Goal: Task Accomplishment & Management: Use online tool/utility

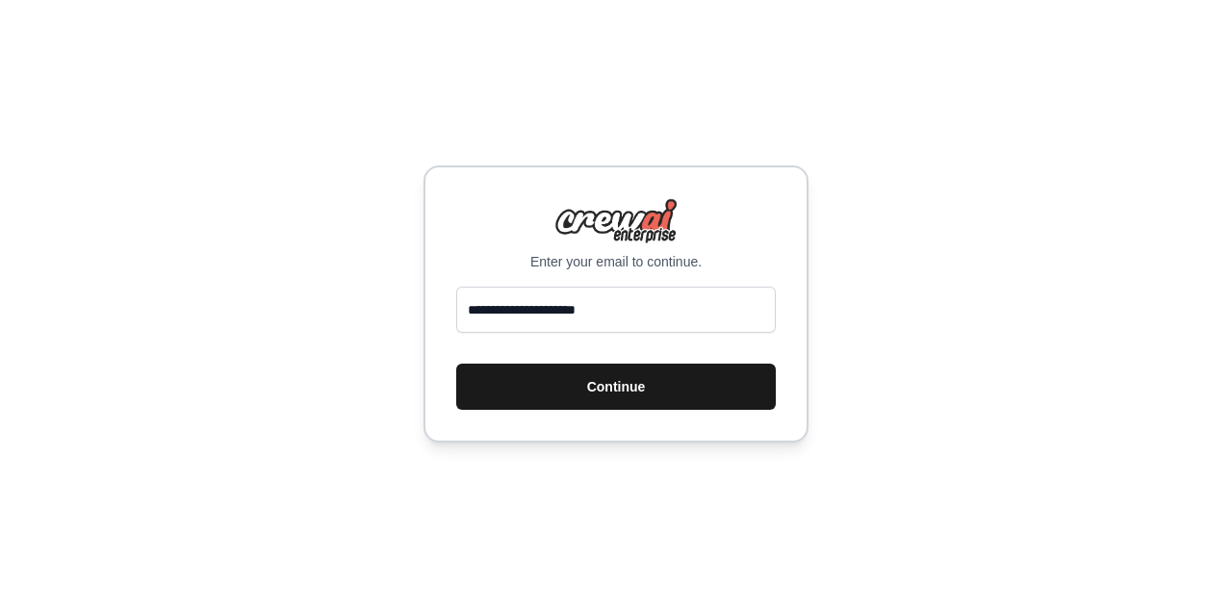
type input "**********"
click at [595, 382] on button "Continue" at bounding box center [616, 387] width 320 height 46
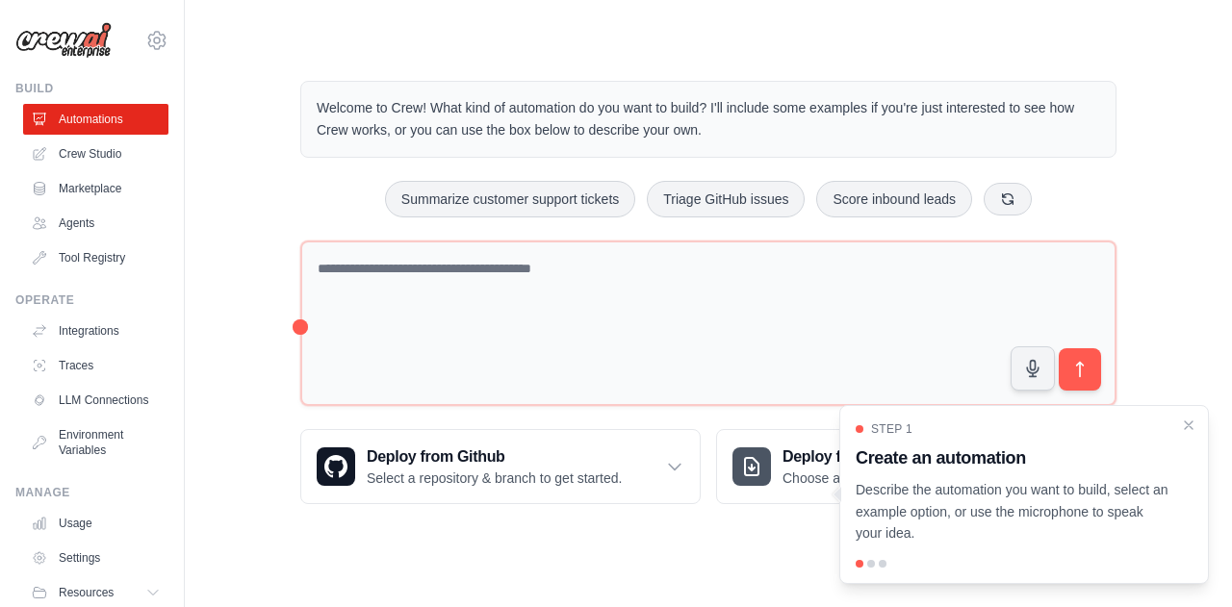
drag, startPoint x: 1101, startPoint y: 13, endPoint x: 734, endPoint y: 45, distance: 369.2
click at [734, 45] on main "Welcome to Crew! What kind of automation do you want to build? I'll include som…" at bounding box center [708, 277] width 1047 height 555
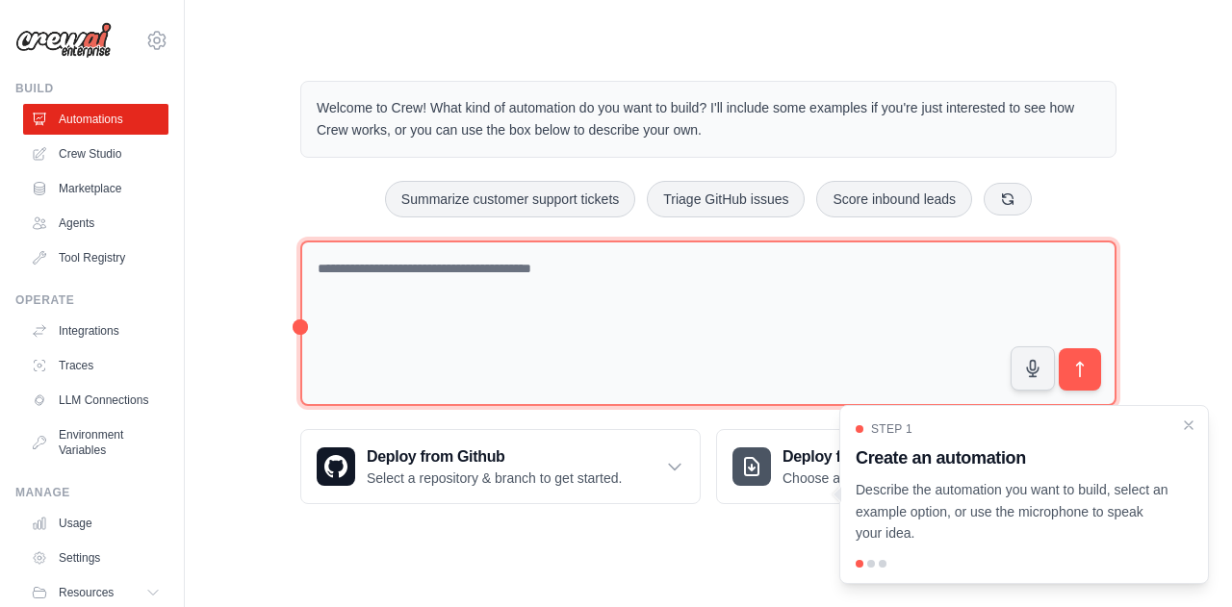
click at [375, 271] on textarea at bounding box center [708, 324] width 816 height 167
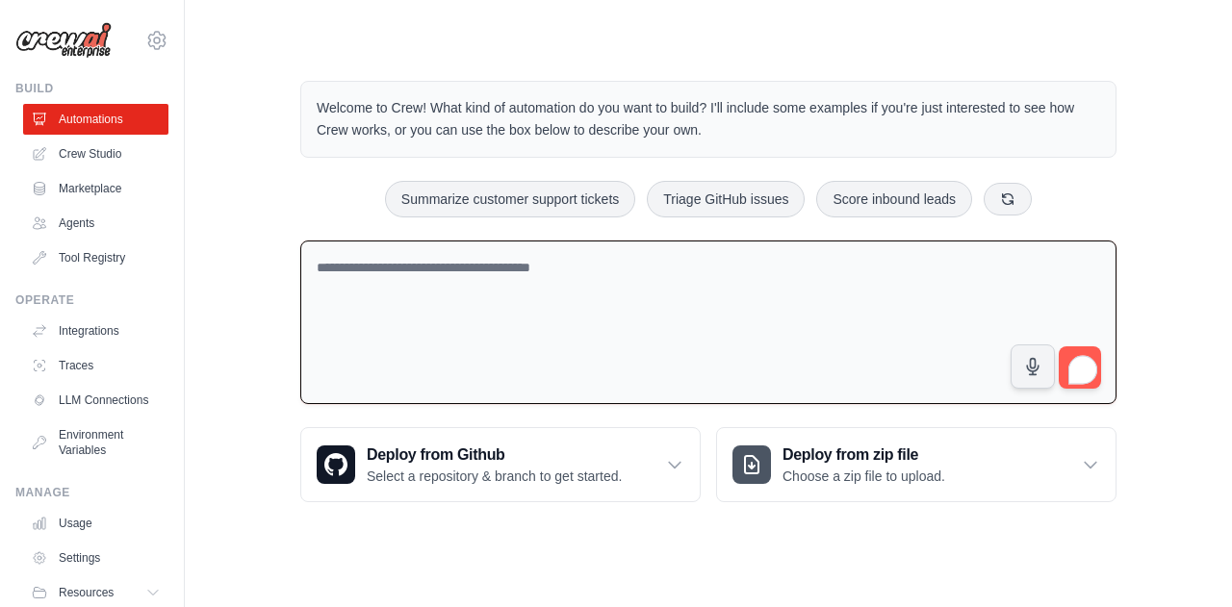
click at [428, 265] on textarea "To enrich screen reader interactions, please activate Accessibility in Grammarl…" at bounding box center [708, 323] width 816 height 165
type textarea "**********"
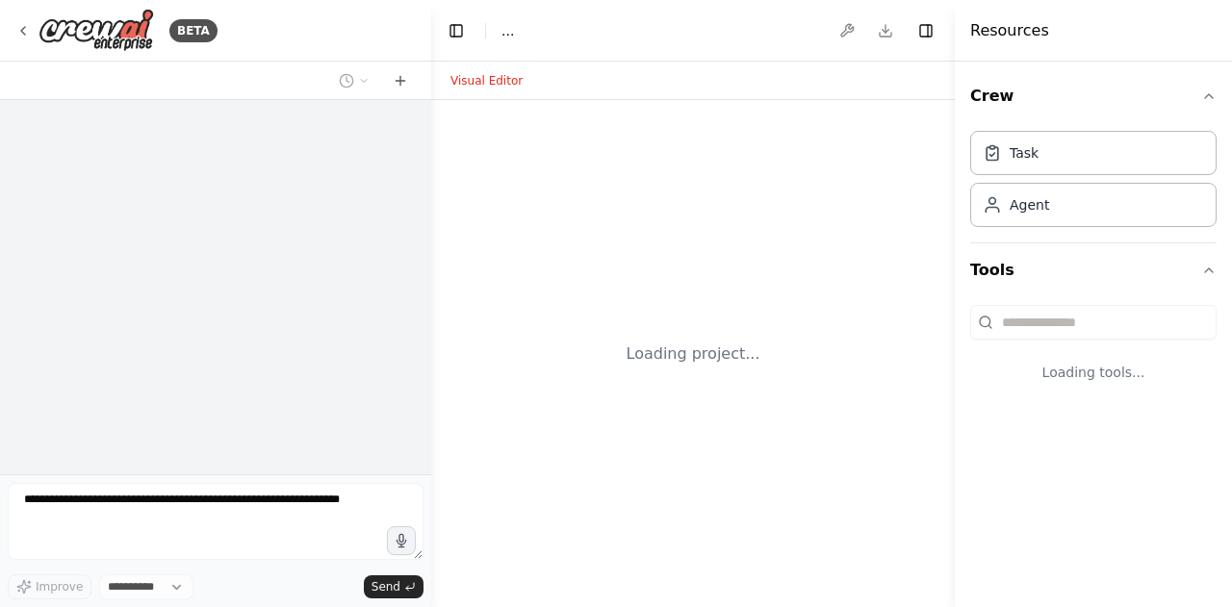
select select "****"
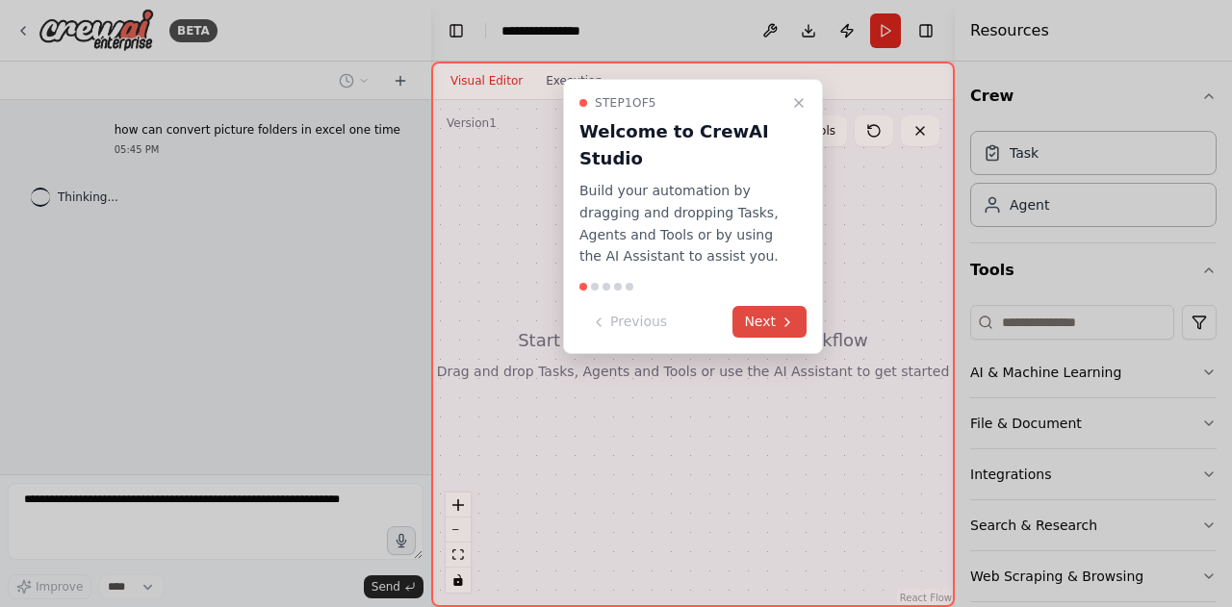
click at [768, 319] on button "Next" at bounding box center [770, 322] width 74 height 32
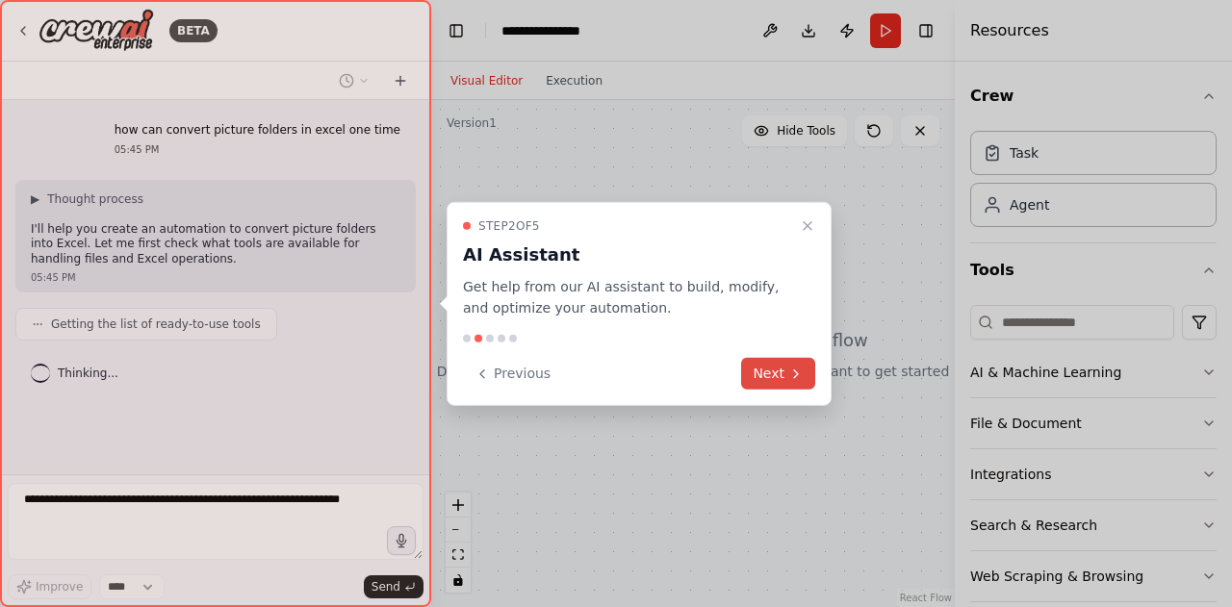
click at [791, 373] on icon at bounding box center [795, 373] width 15 height 15
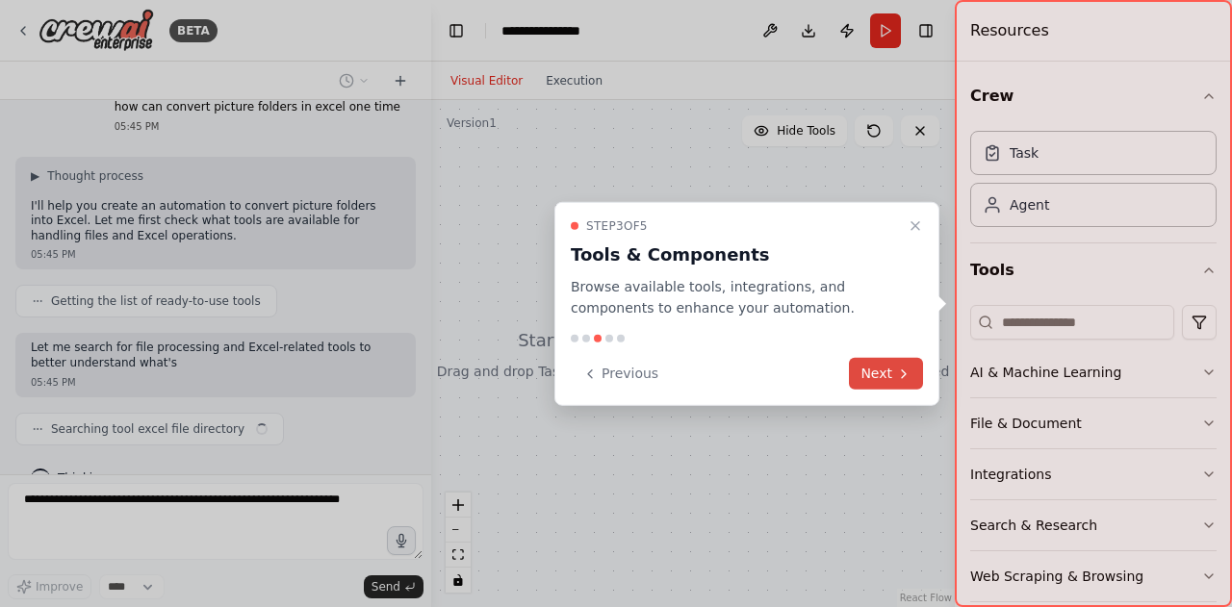
scroll to position [39, 0]
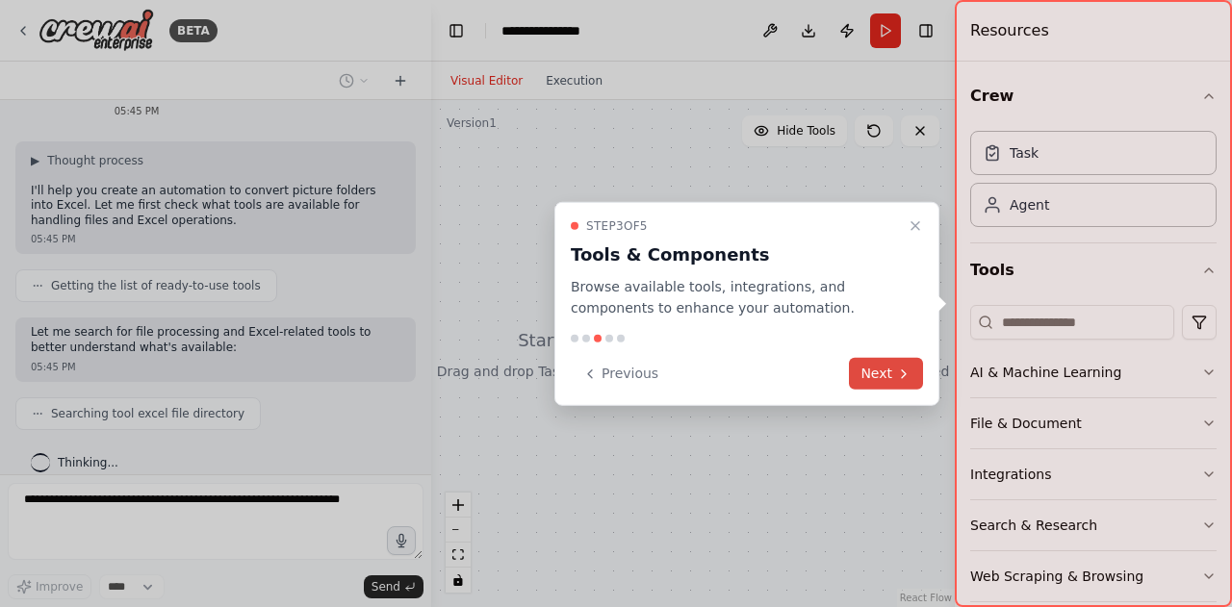
click at [884, 374] on button "Next" at bounding box center [886, 374] width 74 height 32
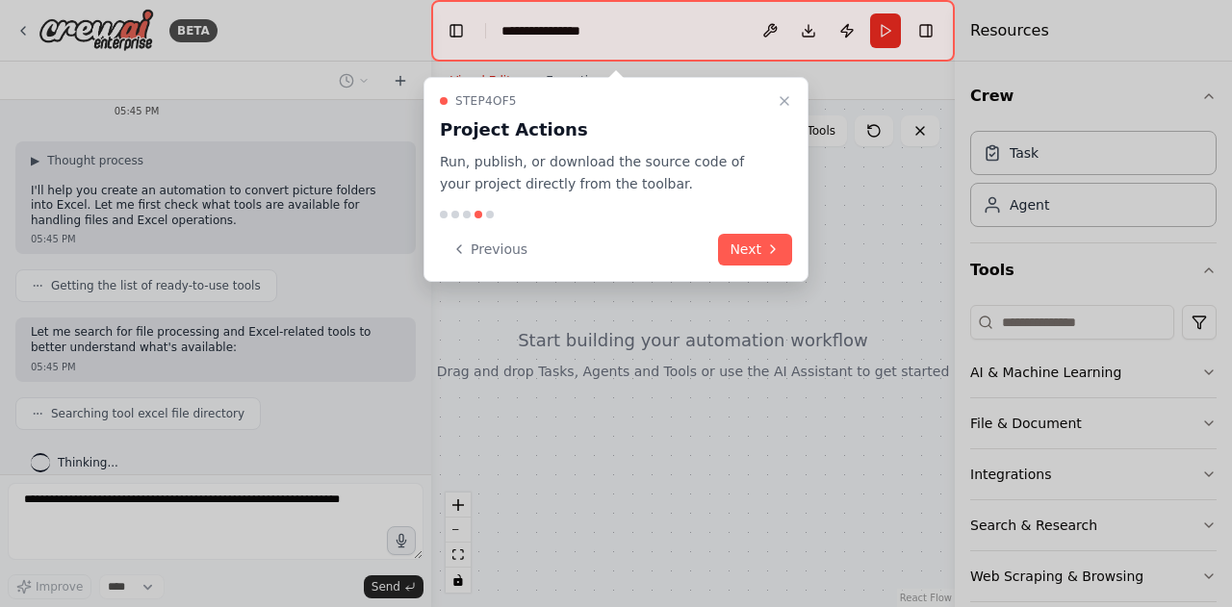
scroll to position [87, 0]
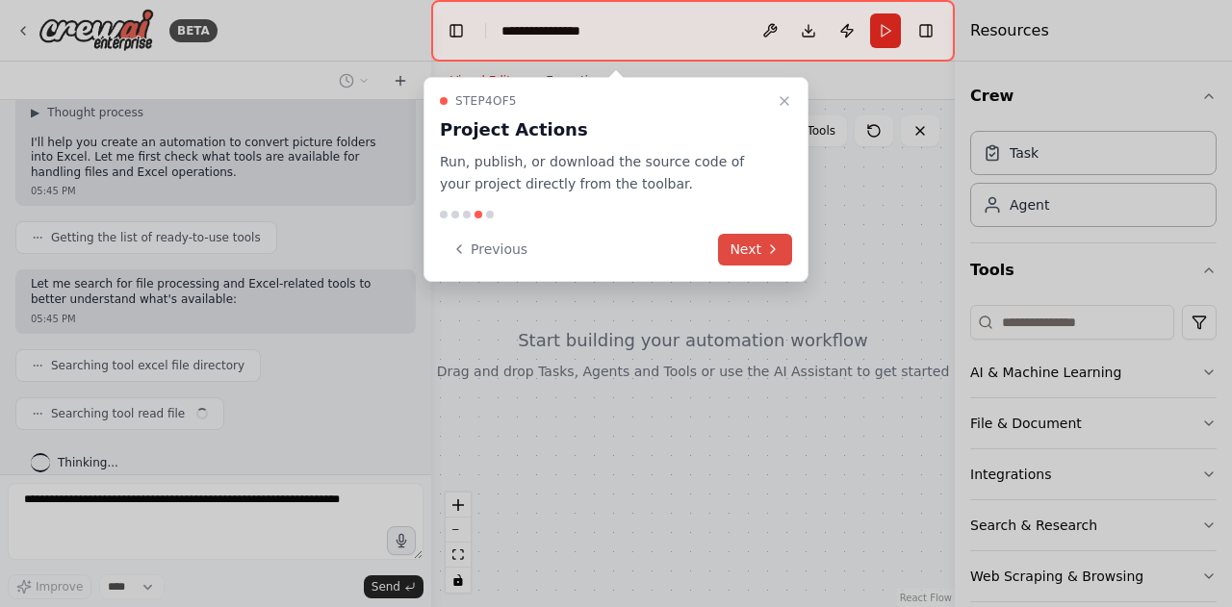
click at [767, 255] on icon at bounding box center [772, 249] width 15 height 15
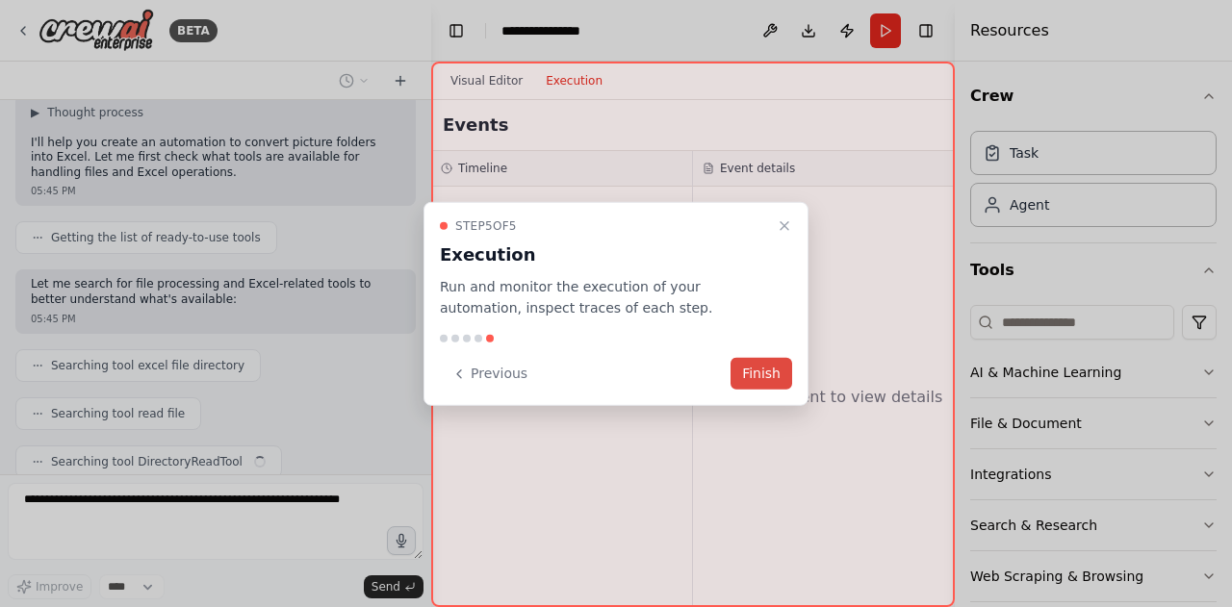
scroll to position [134, 0]
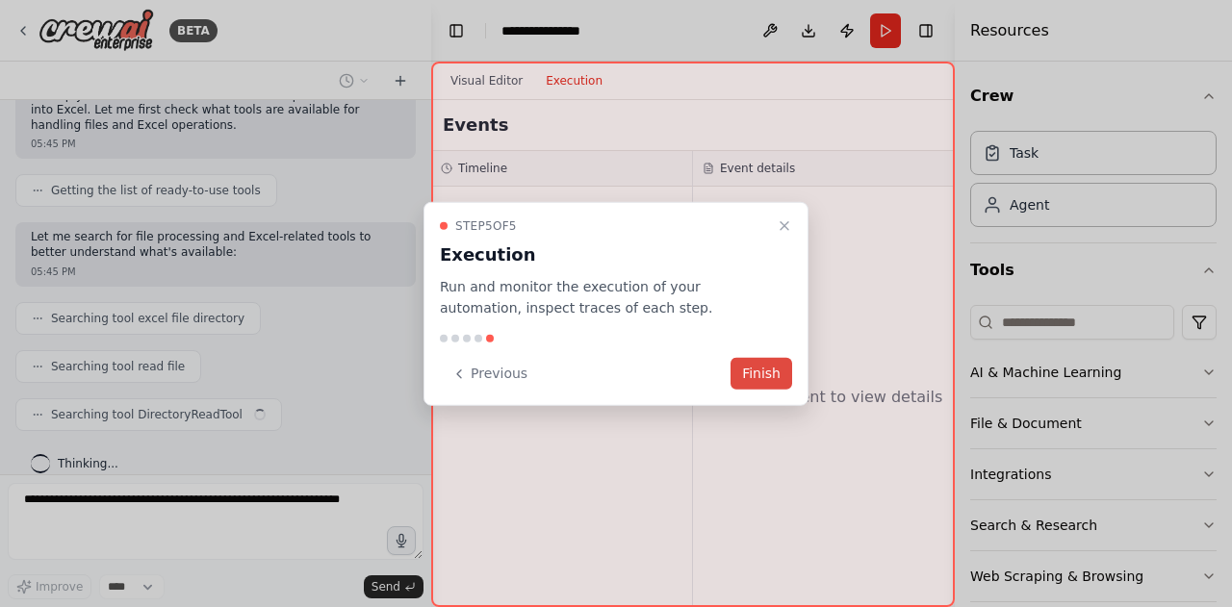
click at [766, 376] on button "Finish" at bounding box center [762, 374] width 62 height 32
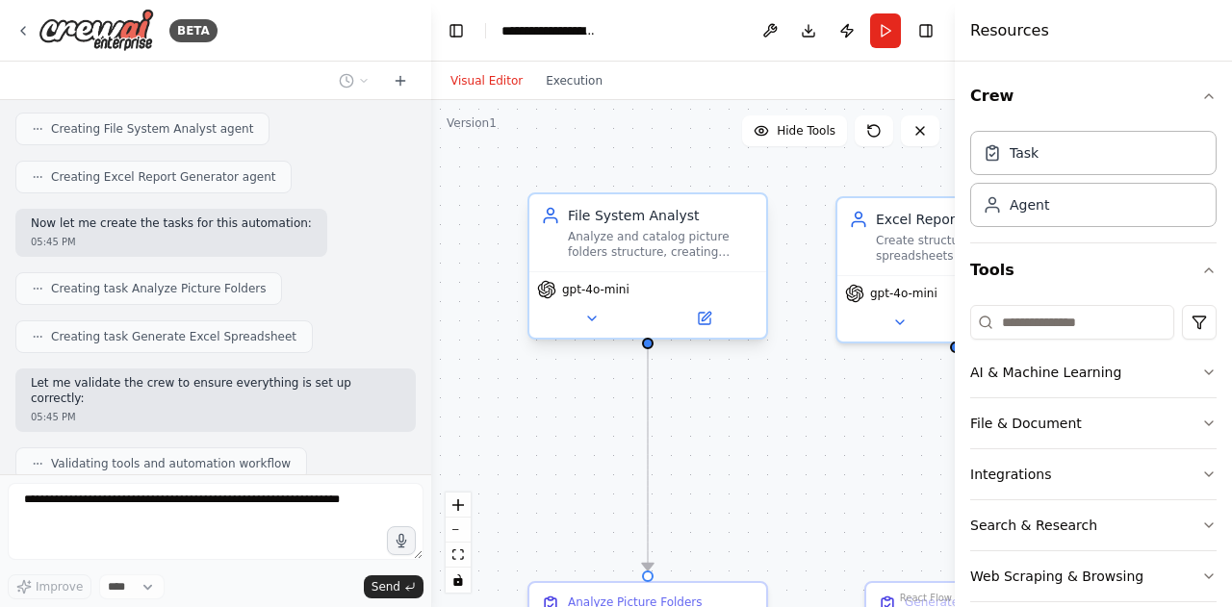
scroll to position [1007, 0]
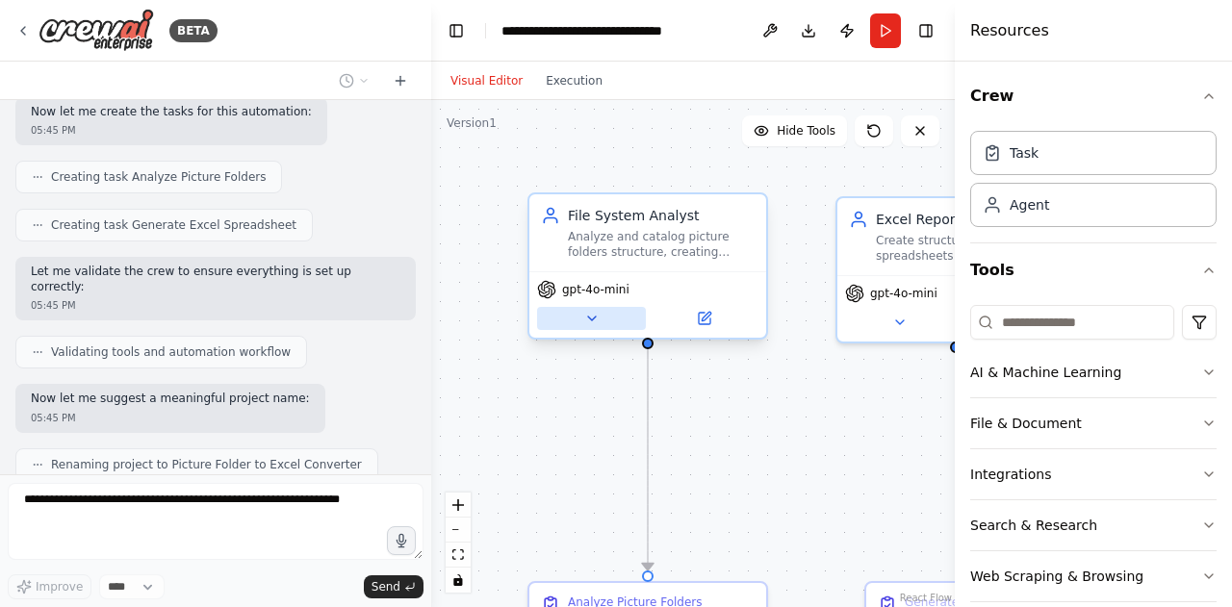
click at [595, 322] on icon at bounding box center [591, 318] width 15 height 15
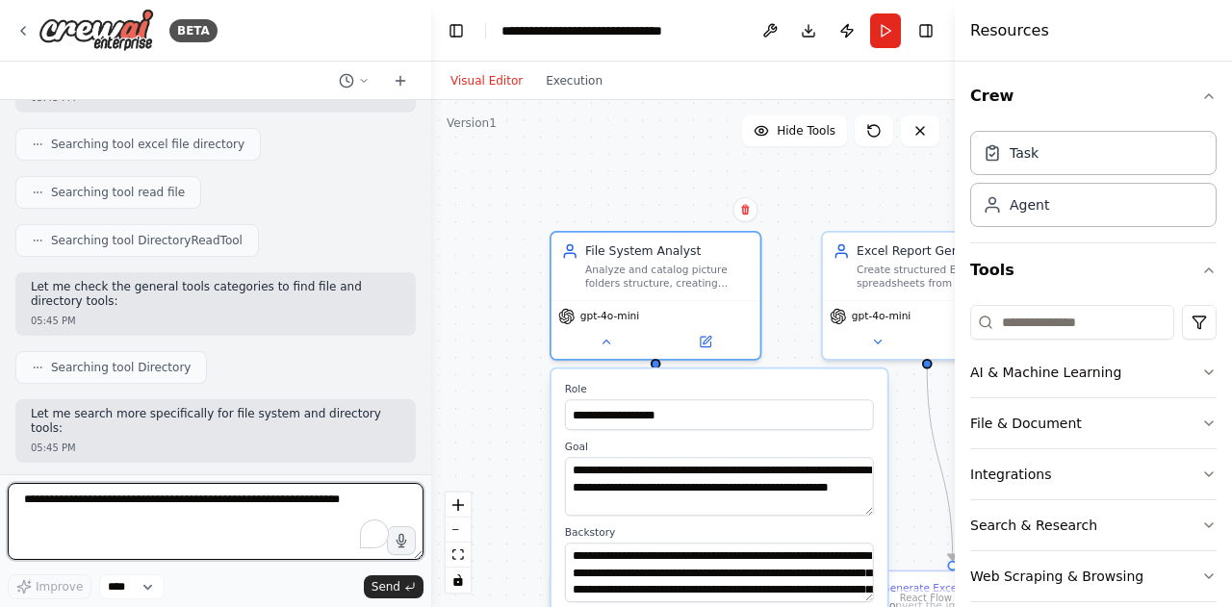
scroll to position [0, 0]
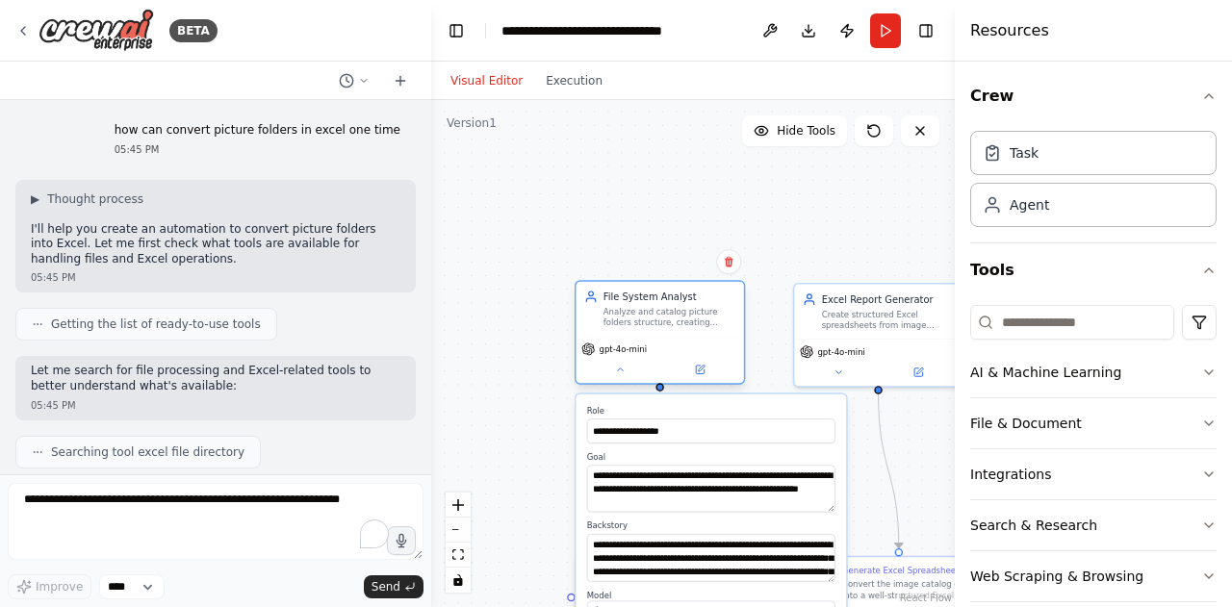
click at [623, 382] on div "gpt-4o-mini" at bounding box center [660, 359] width 168 height 47
click at [622, 378] on div "gpt-4o-mini" at bounding box center [660, 359] width 168 height 47
click at [705, 372] on icon at bounding box center [699, 369] width 11 height 11
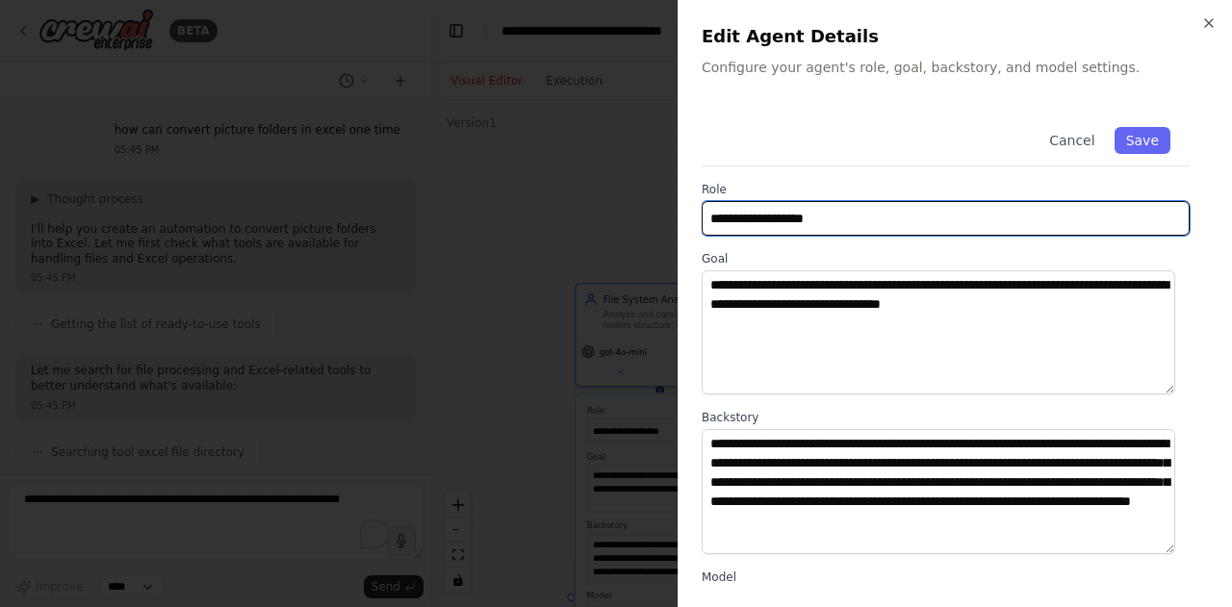
click at [855, 217] on input "**********" at bounding box center [946, 218] width 488 height 35
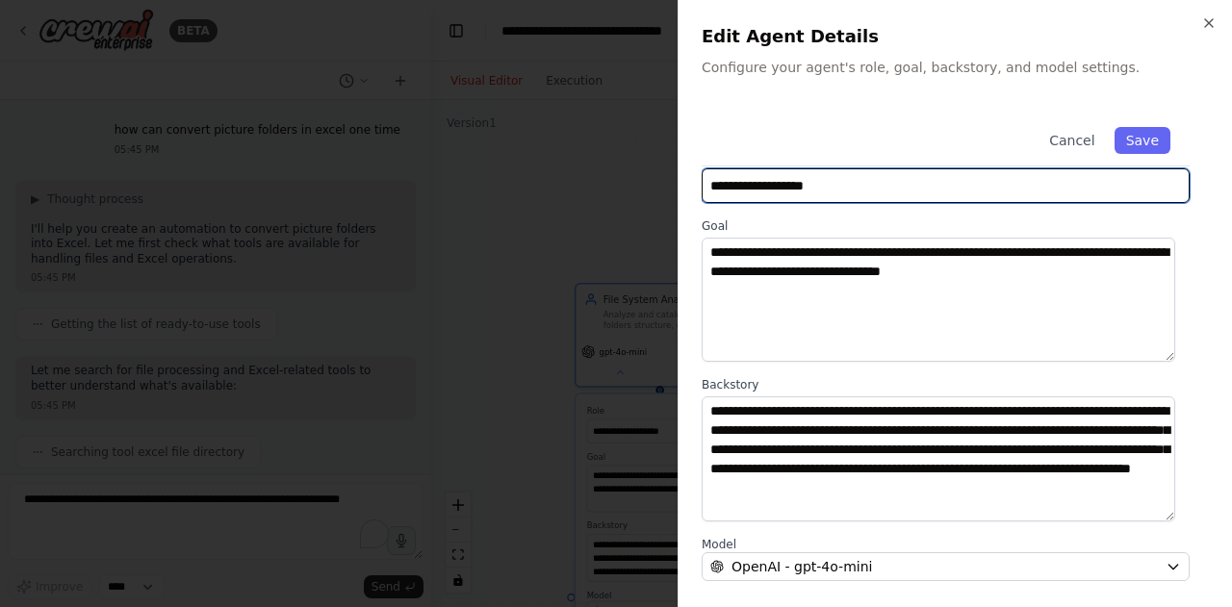
scroll to position [262, 0]
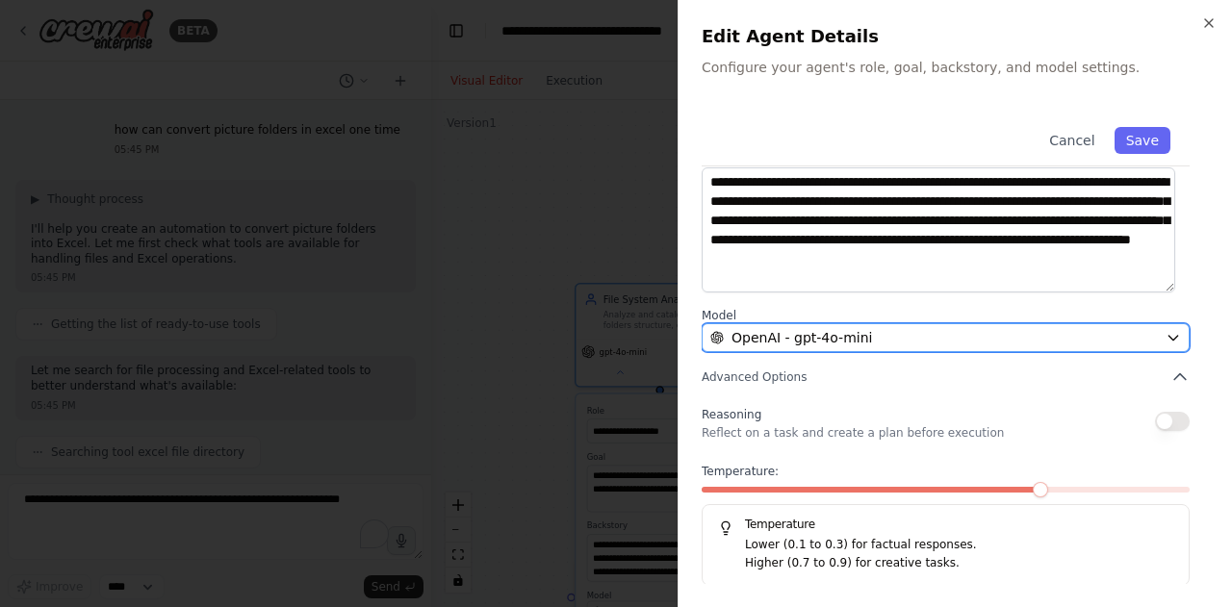
click at [1166, 336] on icon "button" at bounding box center [1173, 337] width 15 height 15
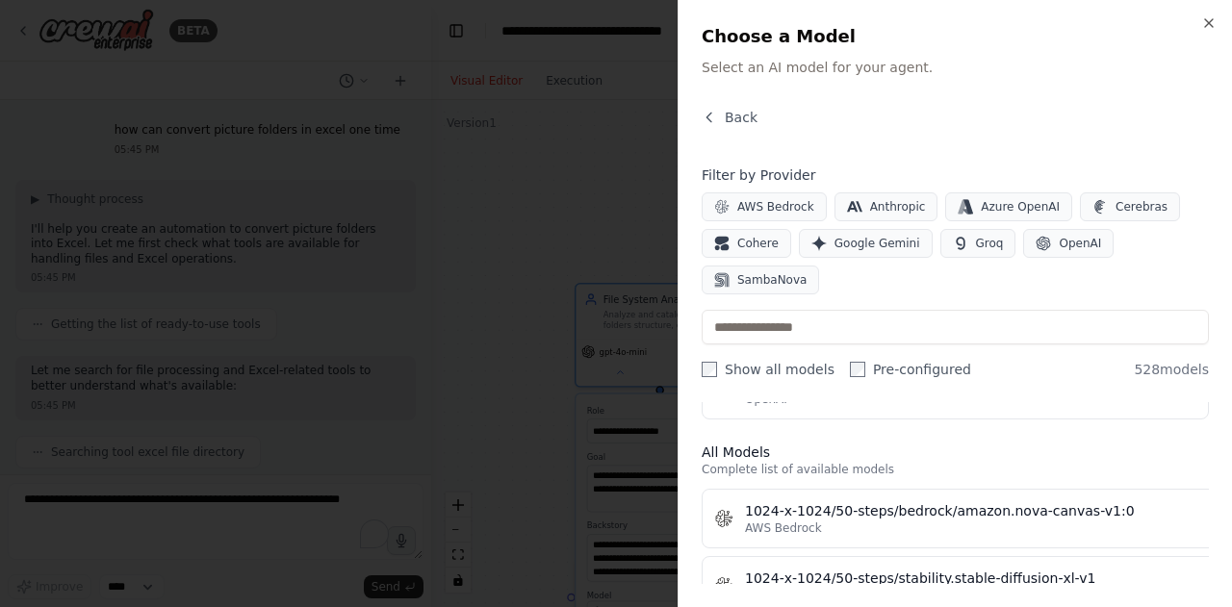
scroll to position [509, 0]
click at [1211, 24] on icon "button" at bounding box center [1208, 22] width 15 height 15
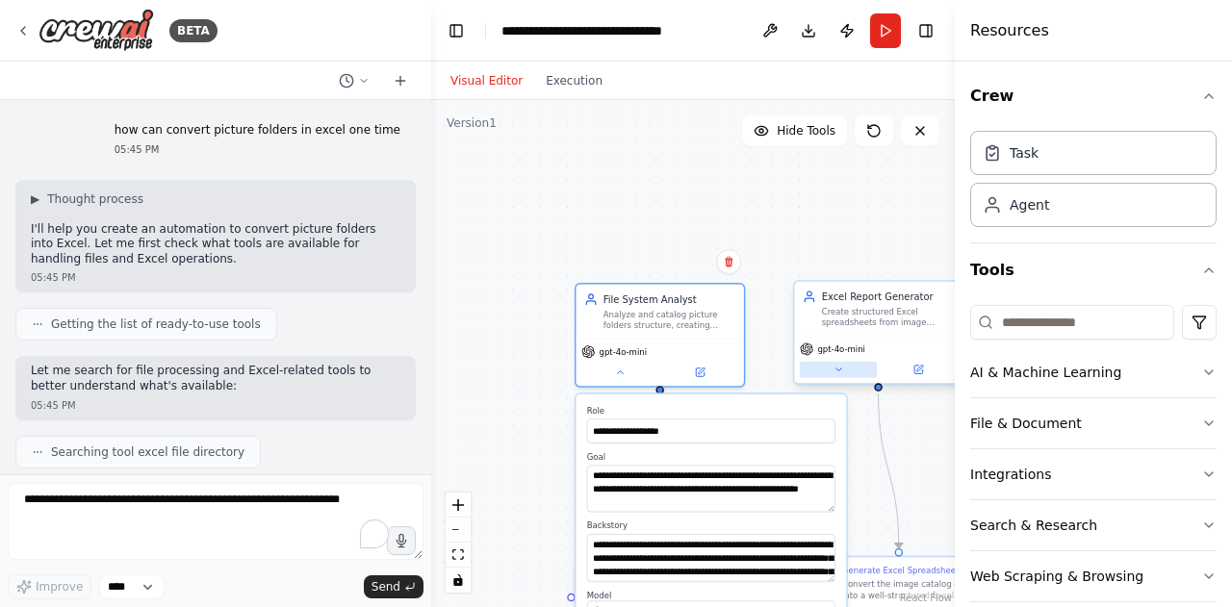
click at [844, 373] on button at bounding box center [838, 370] width 77 height 16
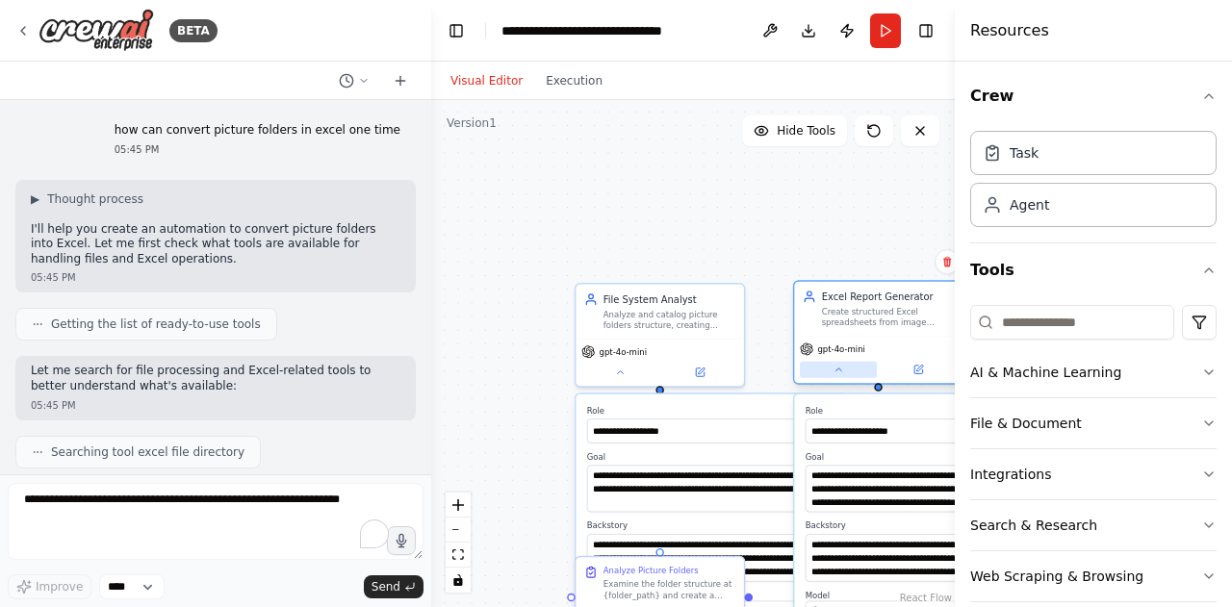
click at [844, 373] on button at bounding box center [838, 370] width 77 height 16
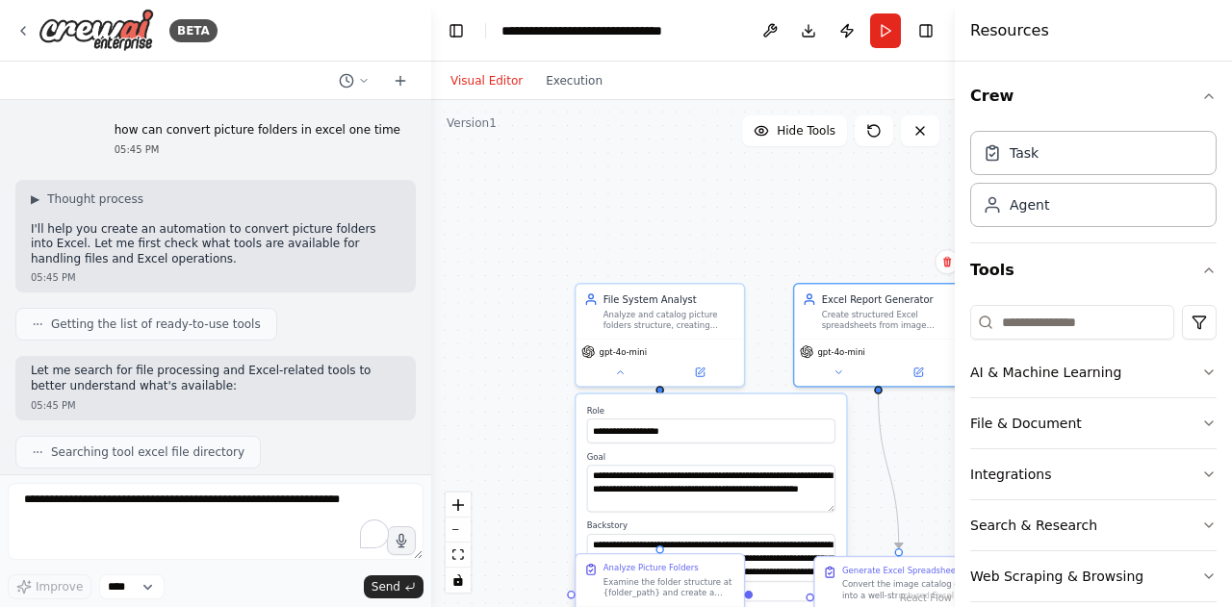
click at [668, 577] on div "Examine the folder structure at {folder_path} and create a comprehensive catalo…" at bounding box center [670, 588] width 133 height 22
click at [641, 577] on div "Examine the folder structure at {folder_path} and create a comprehensive catalo…" at bounding box center [670, 588] width 133 height 22
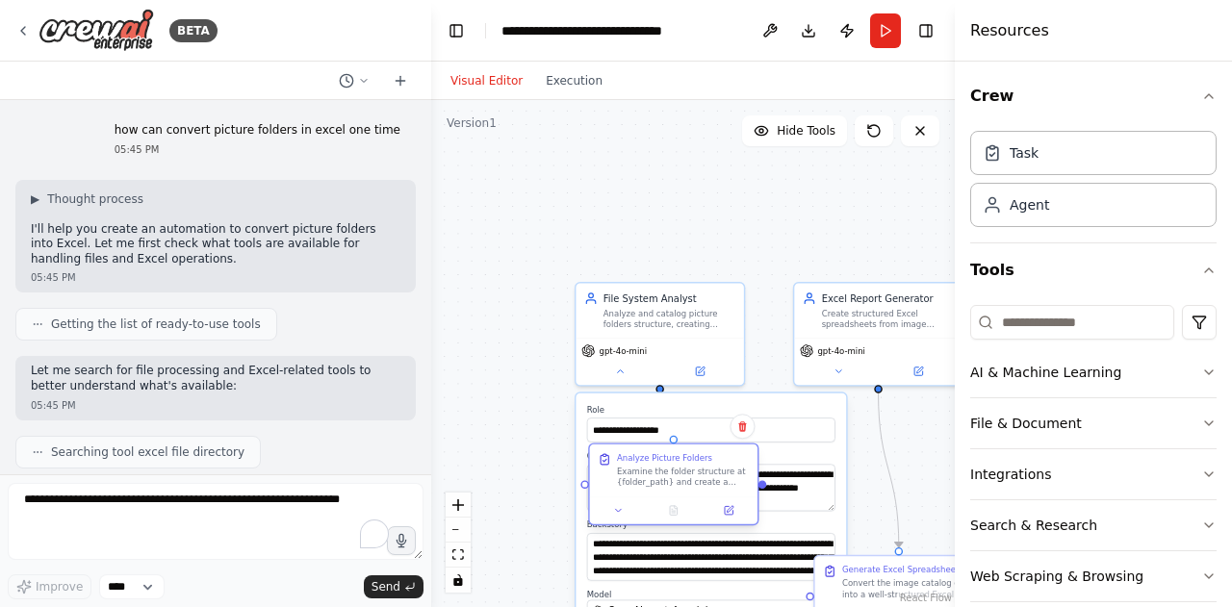
drag, startPoint x: 658, startPoint y: 575, endPoint x: 674, endPoint y: 444, distance: 131.8
click at [674, 452] on div "Analyze Picture Folders Examine the folder structure at {folder_path} and creat…" at bounding box center [683, 470] width 133 height 36
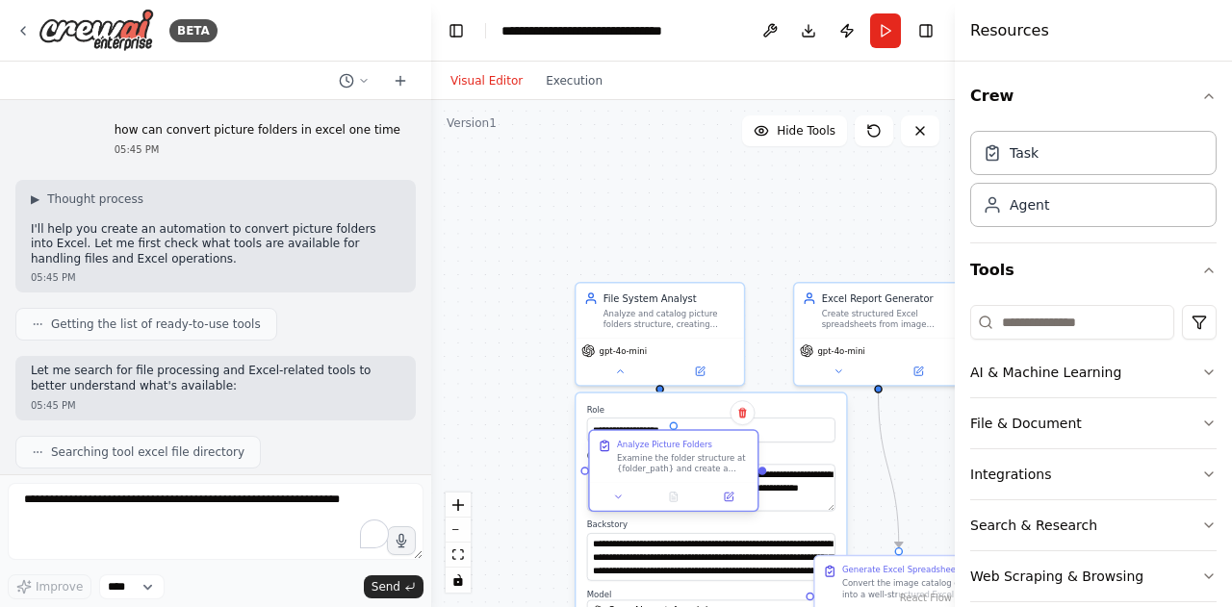
click at [669, 453] on div "Examine the folder structure at {folder_path} and create a comprehensive catalo…" at bounding box center [683, 463] width 133 height 22
click at [621, 495] on icon at bounding box center [618, 497] width 11 height 11
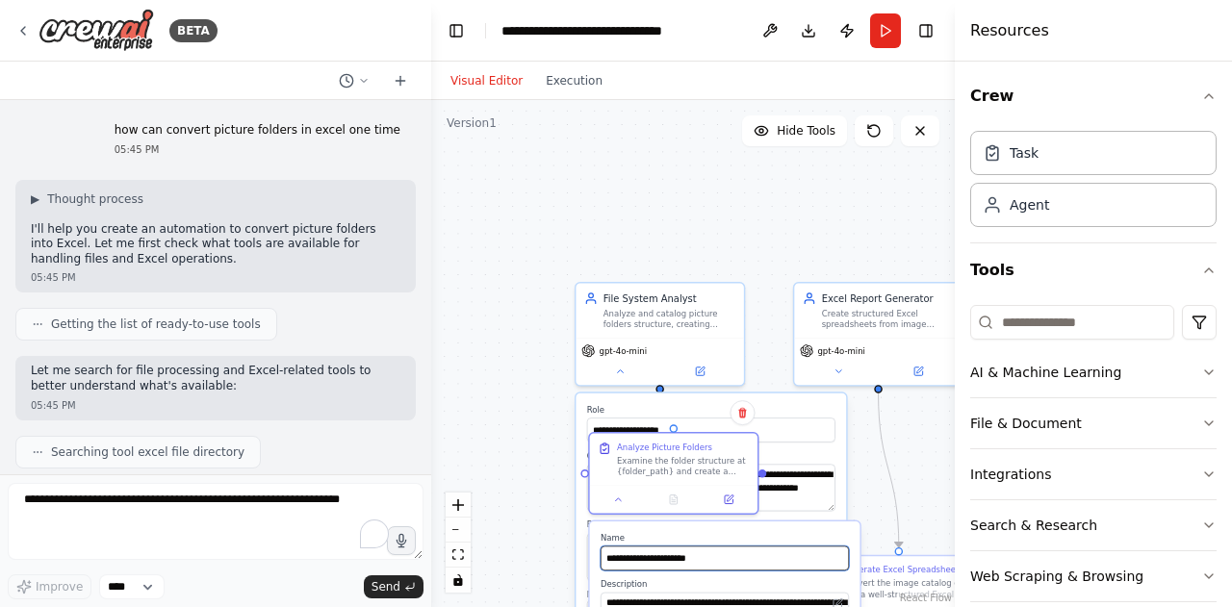
click at [690, 562] on input "**********" at bounding box center [725, 559] width 248 height 25
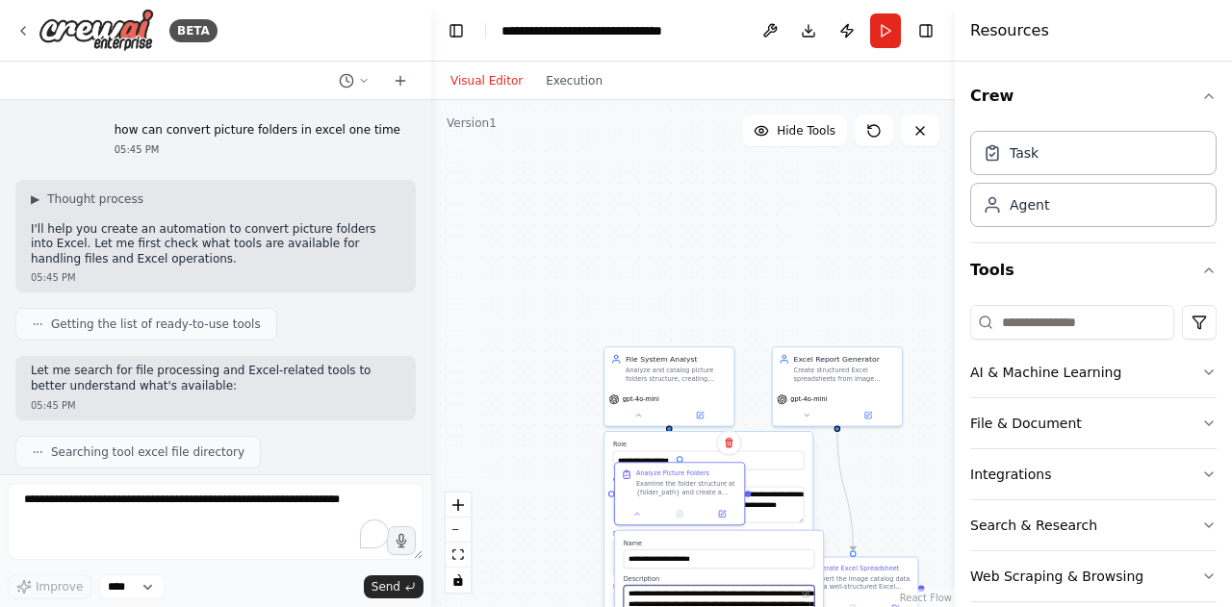
click at [705, 604] on textarea "**********" at bounding box center [720, 603] width 192 height 37
click at [726, 511] on icon at bounding box center [722, 512] width 9 height 9
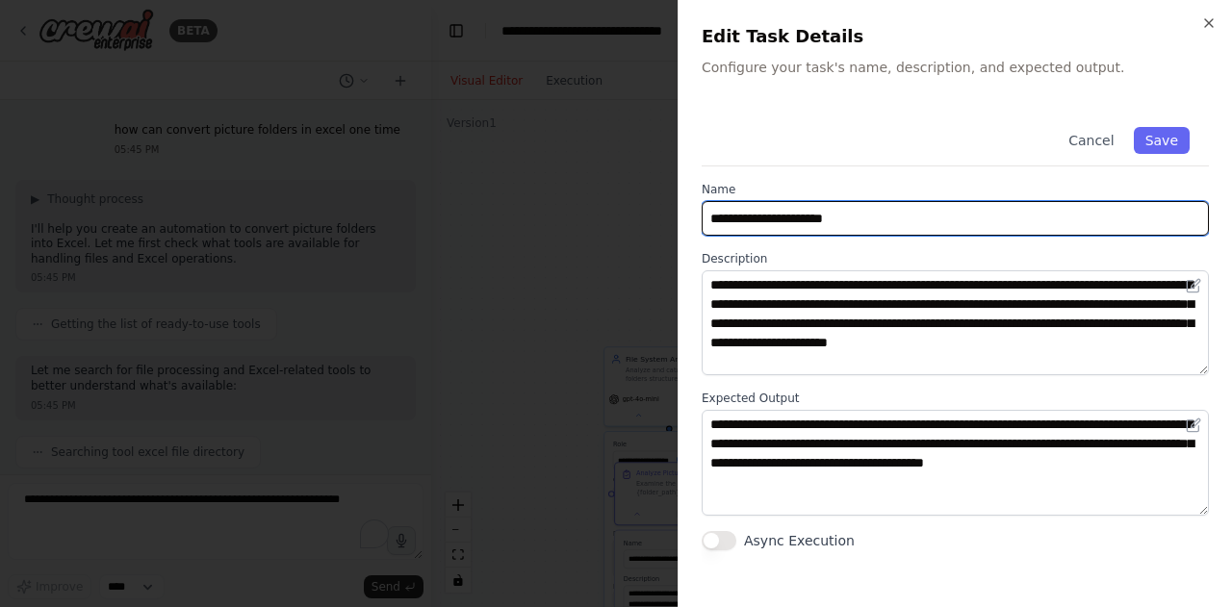
click at [993, 230] on input "**********" at bounding box center [955, 218] width 507 height 35
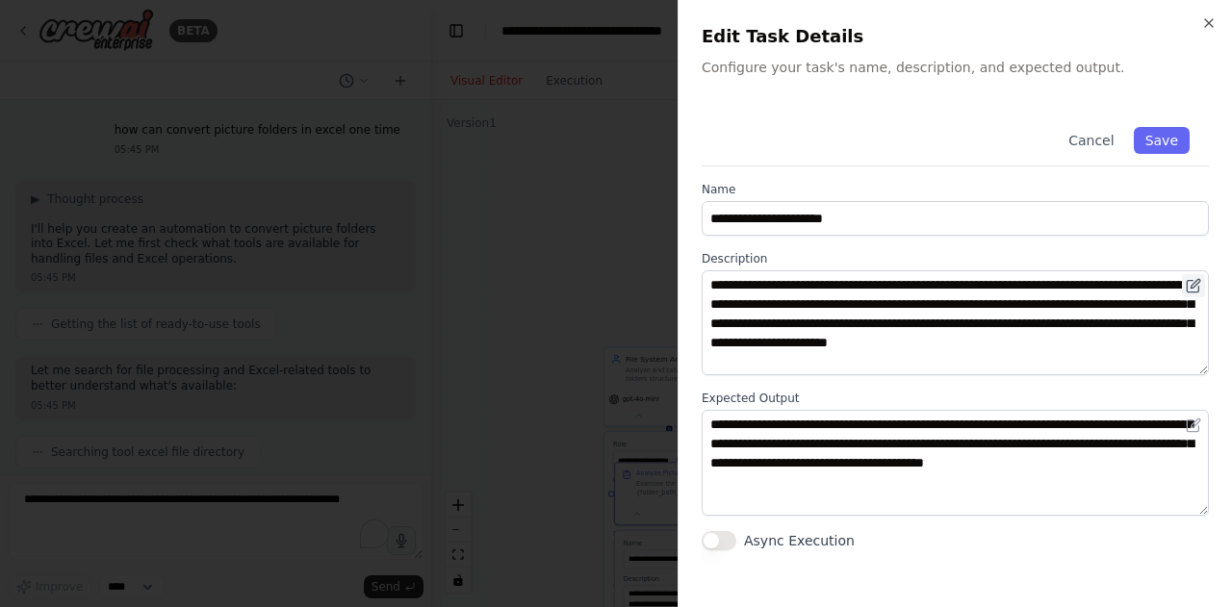
click at [1196, 288] on icon at bounding box center [1193, 285] width 15 height 15
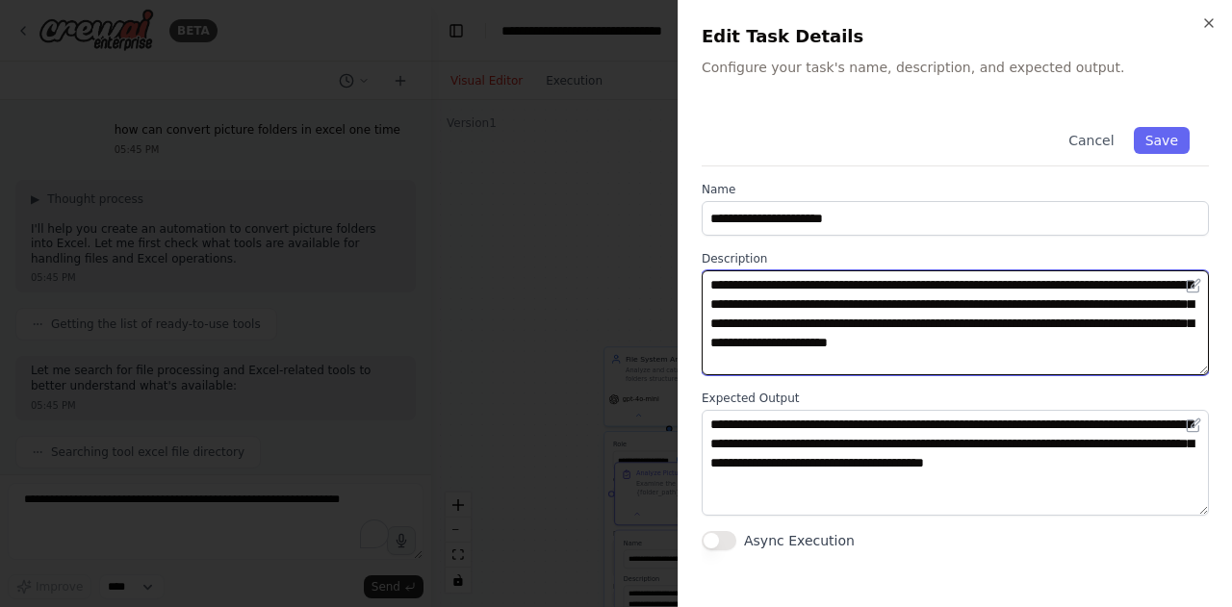
click at [949, 340] on textarea "**********" at bounding box center [955, 323] width 507 height 105
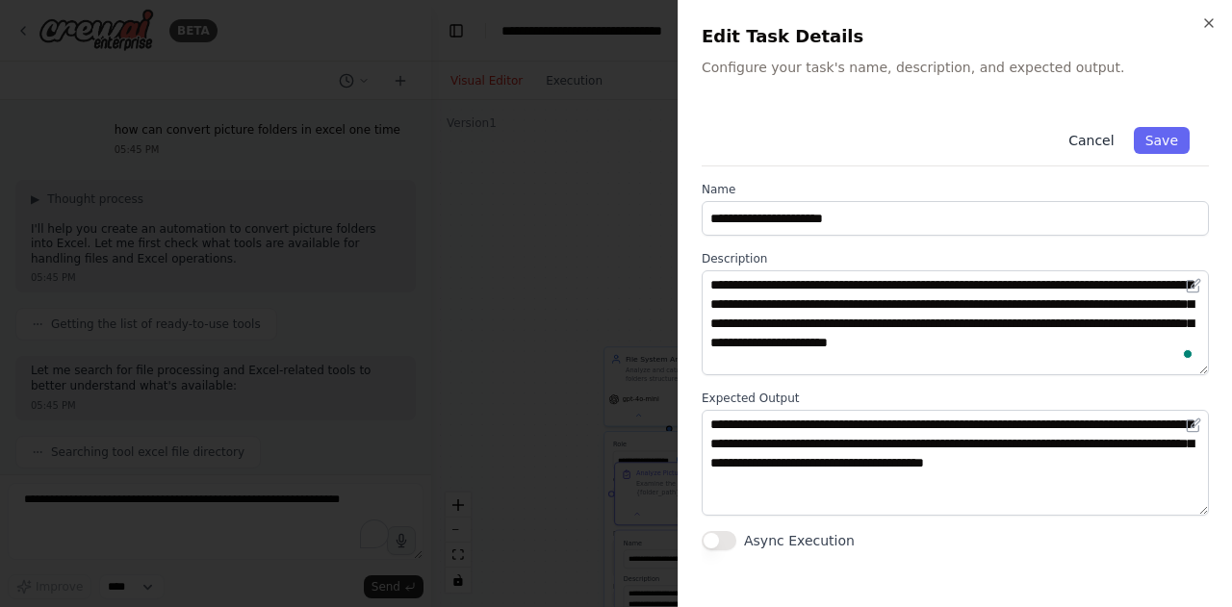
click at [1101, 145] on button "Cancel" at bounding box center [1091, 140] width 68 height 27
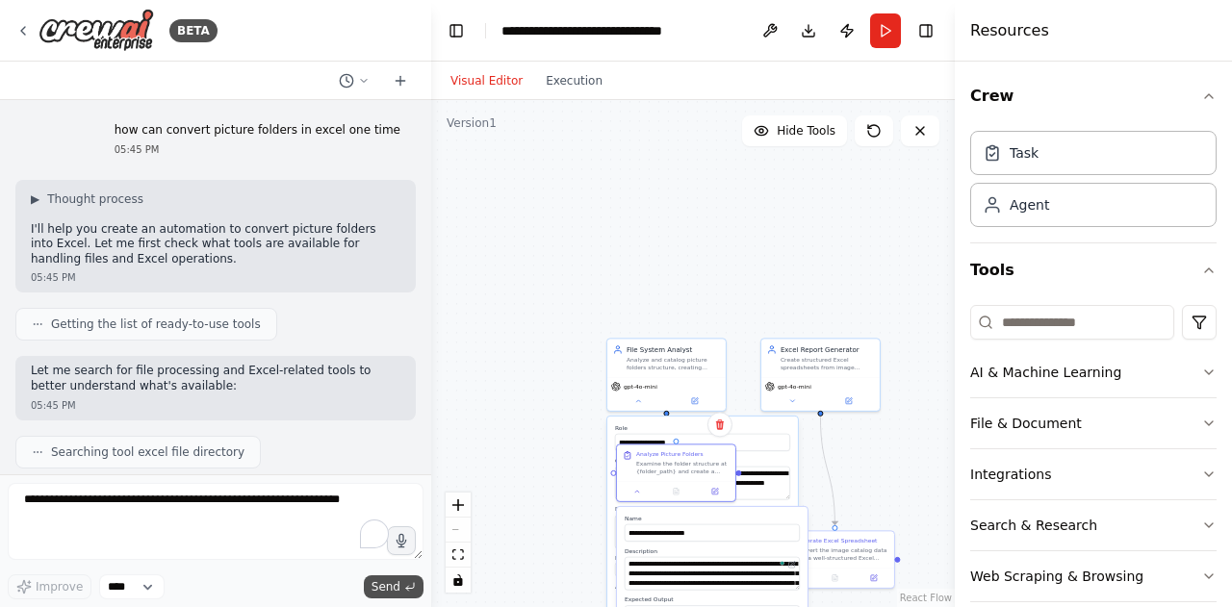
click at [400, 595] on span "Send" at bounding box center [386, 587] width 29 height 15
click at [390, 592] on span "Send" at bounding box center [386, 587] width 29 height 15
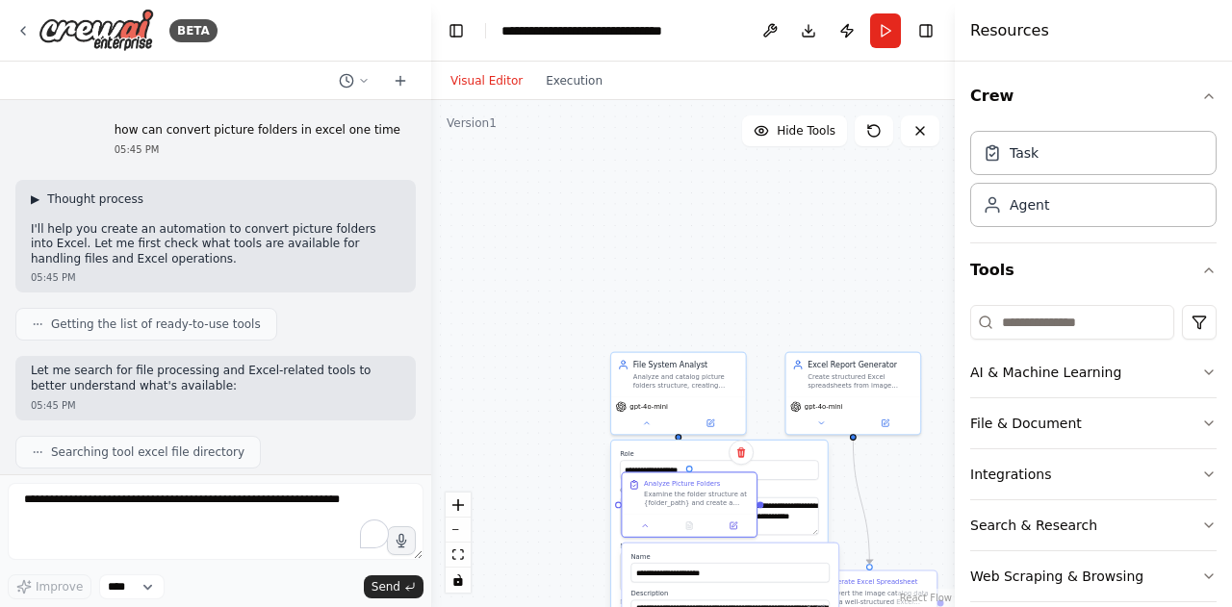
click at [37, 199] on span "▶" at bounding box center [35, 199] width 9 height 15
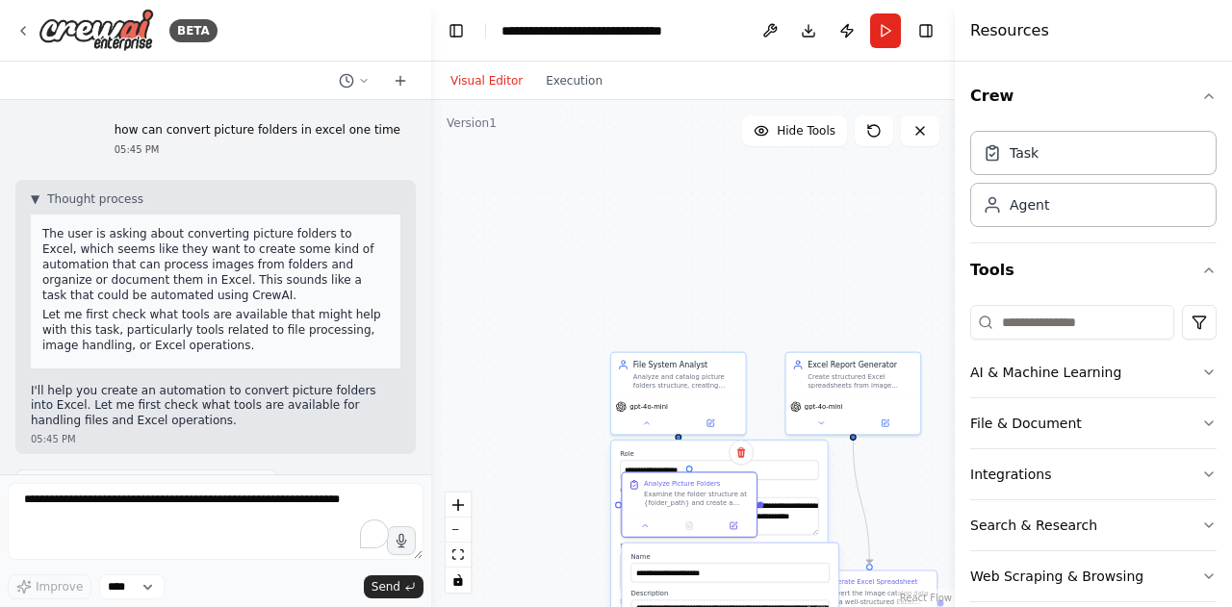
click at [196, 486] on span "Getting the list of ready-to-use tools" at bounding box center [156, 485] width 210 height 15
click at [425, 490] on div at bounding box center [428, 303] width 8 height 607
drag, startPoint x: 426, startPoint y: 141, endPoint x: 431, endPoint y: 315, distance: 174.3
click at [431, 315] on div "BETA how can convert picture folders in excel one time 05:45 PM ▼ Thought proce…" at bounding box center [616, 303] width 1232 height 607
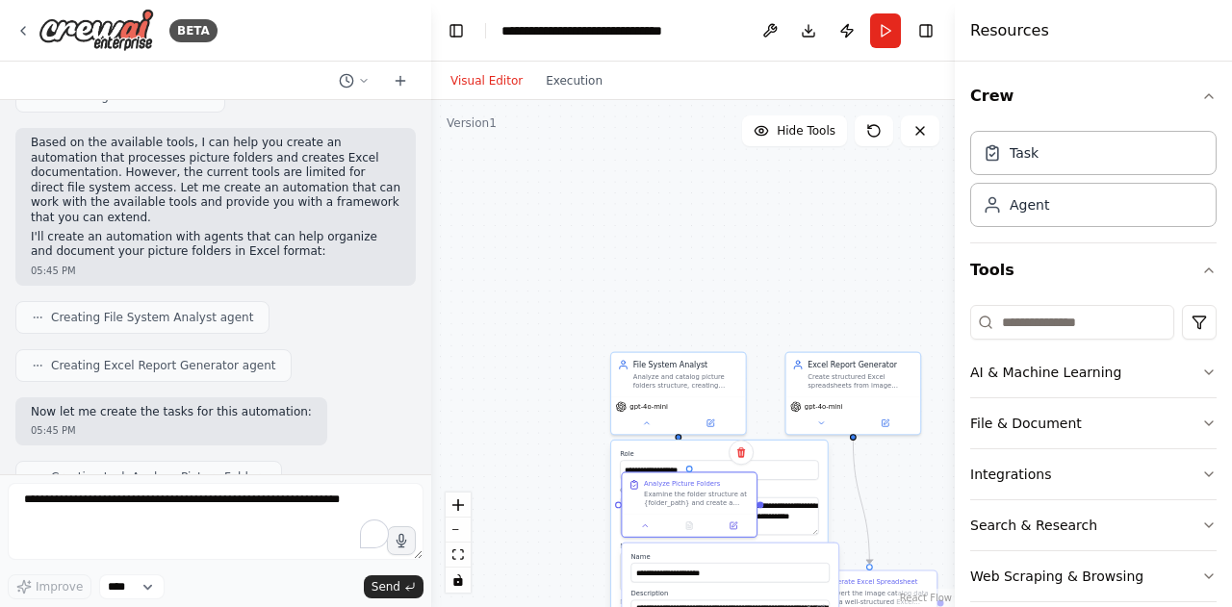
scroll to position [1677, 0]
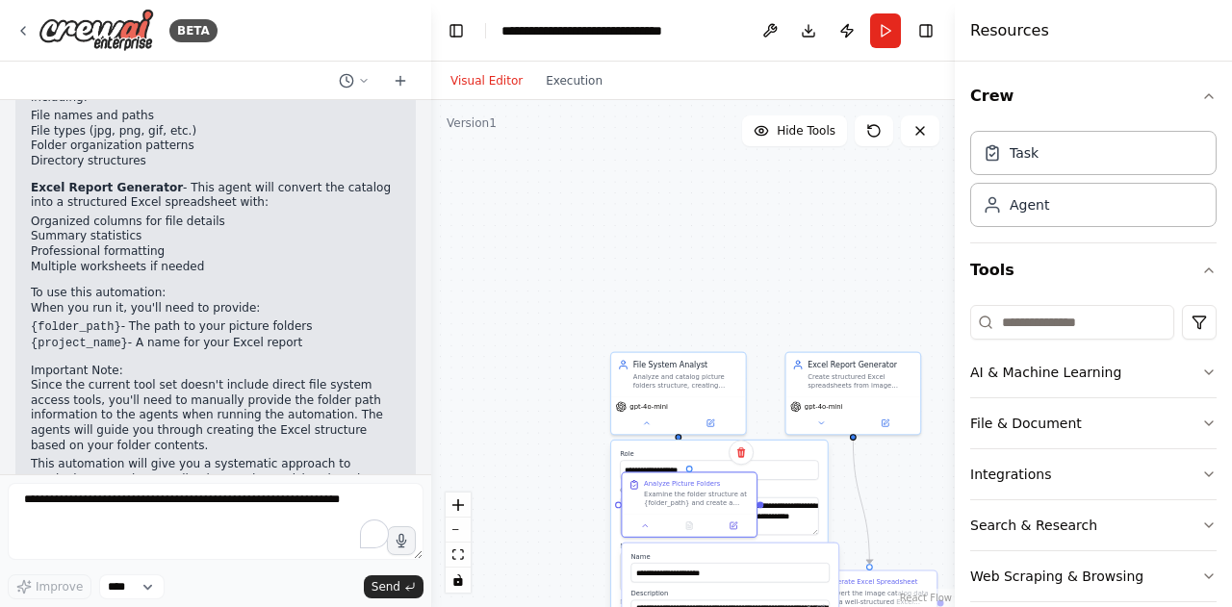
click at [196, 521] on p "Would you like me to modify anything about this automation or add any specific …" at bounding box center [216, 543] width 370 height 45
click at [818, 480] on div "**********" at bounding box center [719, 556] width 217 height 230
click at [776, 465] on input "**********" at bounding box center [719, 469] width 198 height 19
click at [646, 529] on button at bounding box center [646, 523] width 38 height 13
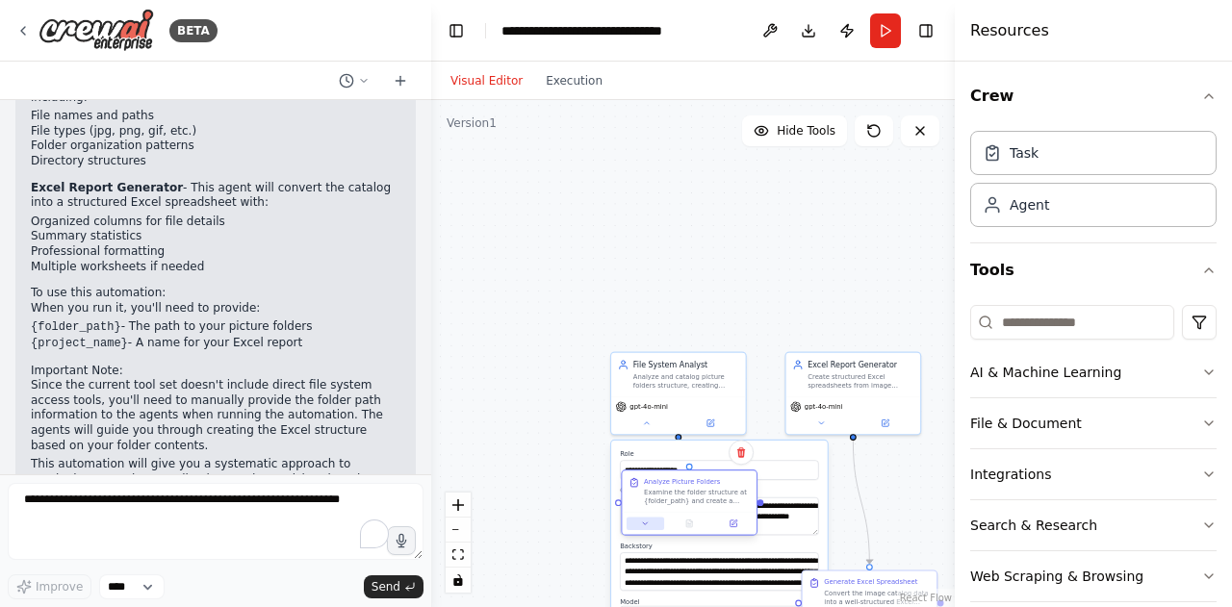
click at [646, 529] on button at bounding box center [646, 523] width 38 height 13
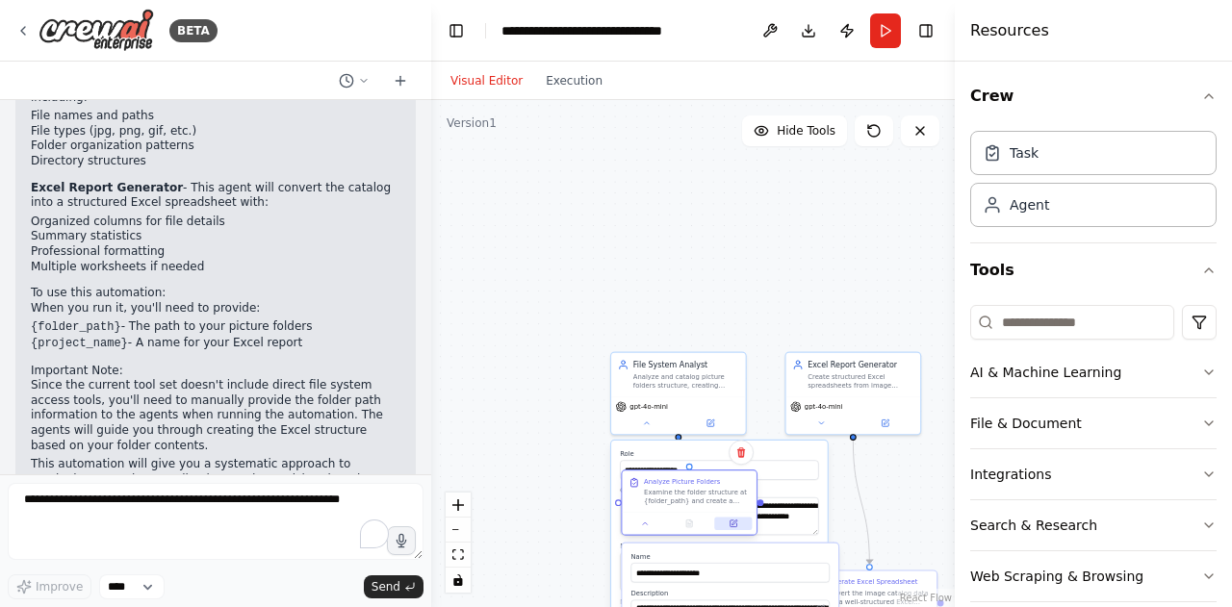
click at [730, 525] on icon at bounding box center [733, 524] width 9 height 9
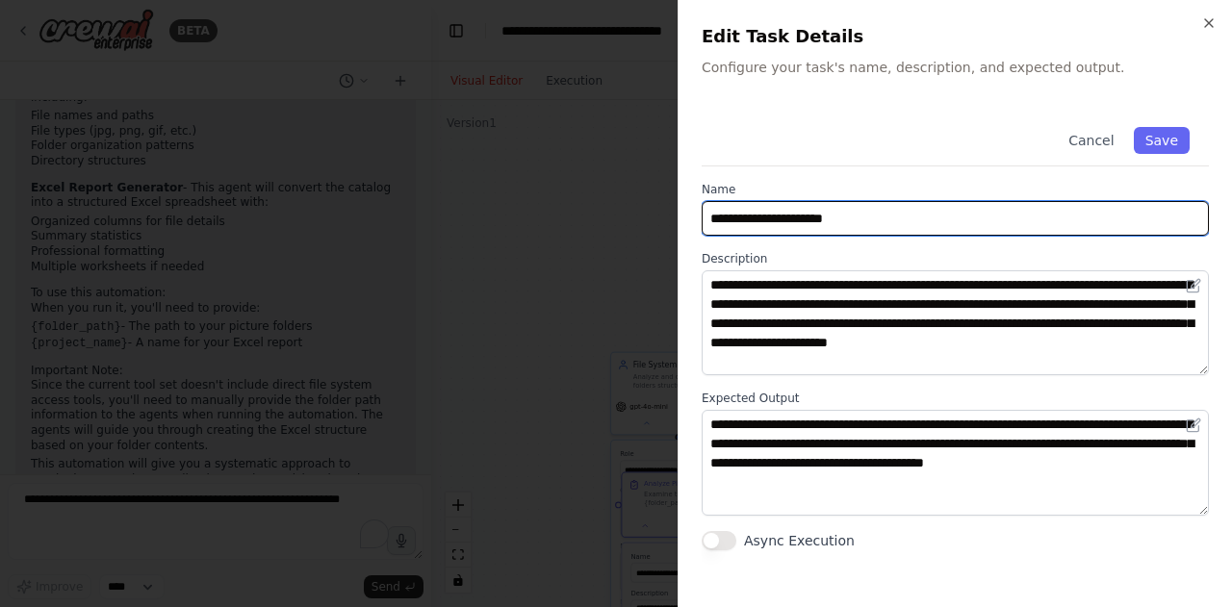
click at [845, 215] on input "**********" at bounding box center [955, 218] width 507 height 35
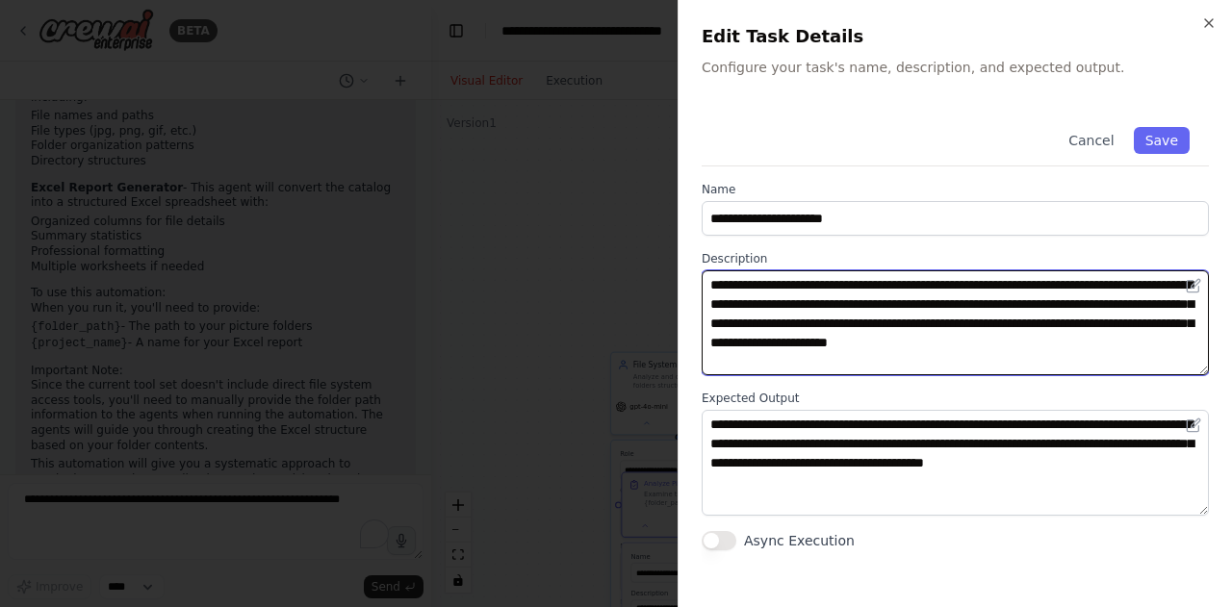
click at [799, 319] on textarea "**********" at bounding box center [955, 323] width 507 height 105
click at [839, 318] on textarea "**********" at bounding box center [955, 323] width 507 height 105
click at [1205, 370] on textarea "**********" at bounding box center [955, 323] width 507 height 105
click at [1188, 356] on icon "Open Grammarly. 0 Suggestions." at bounding box center [1182, 353] width 14 height 14
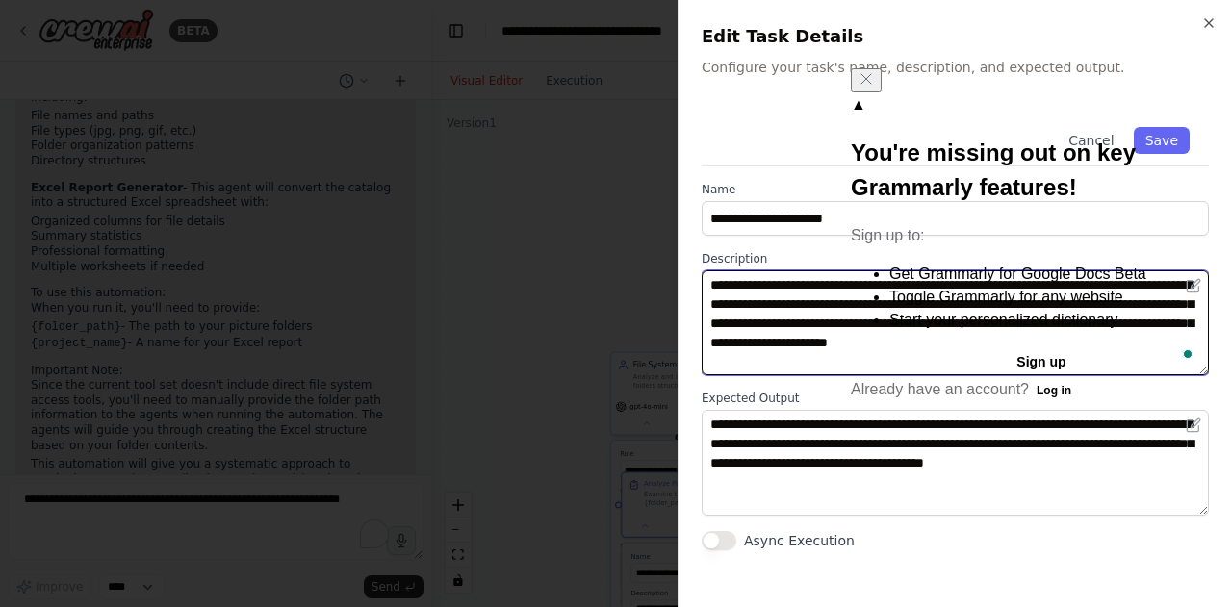
click at [874, 87] on icon "Close" at bounding box center [866, 78] width 15 height 15
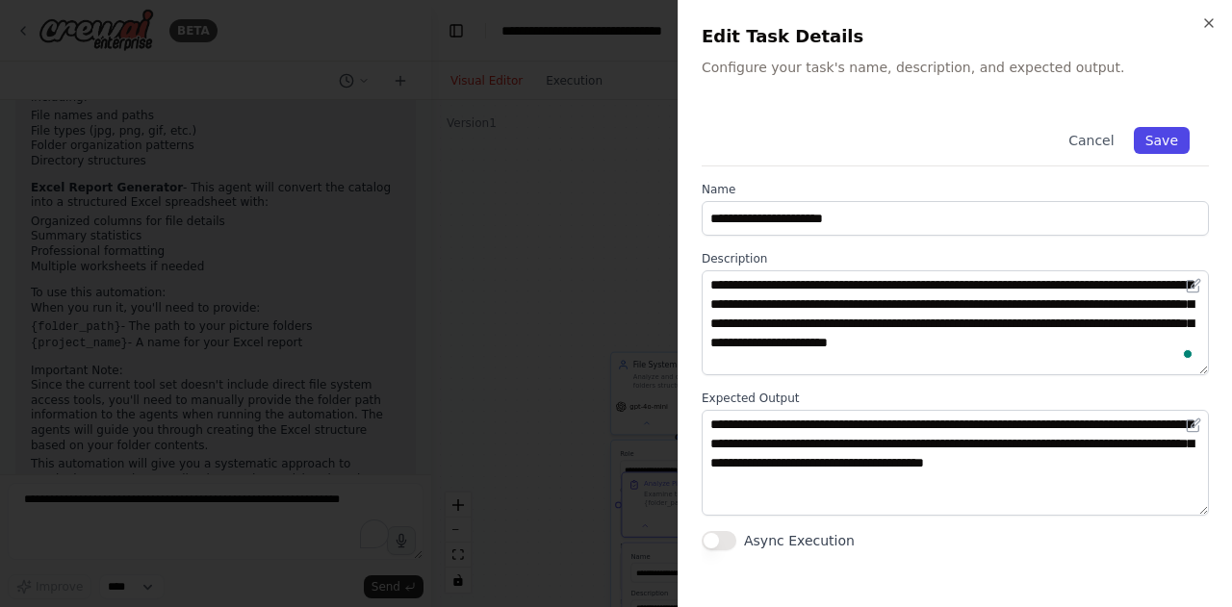
click at [1153, 147] on button "Save" at bounding box center [1162, 140] width 56 height 27
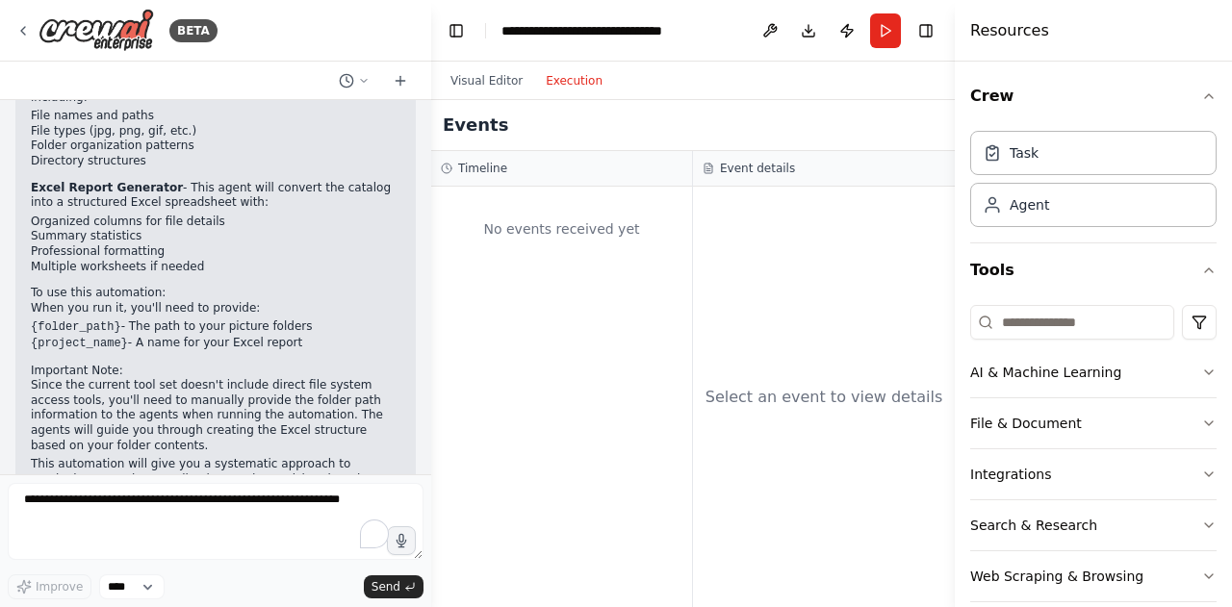
click at [567, 86] on button "Execution" at bounding box center [574, 80] width 80 height 23
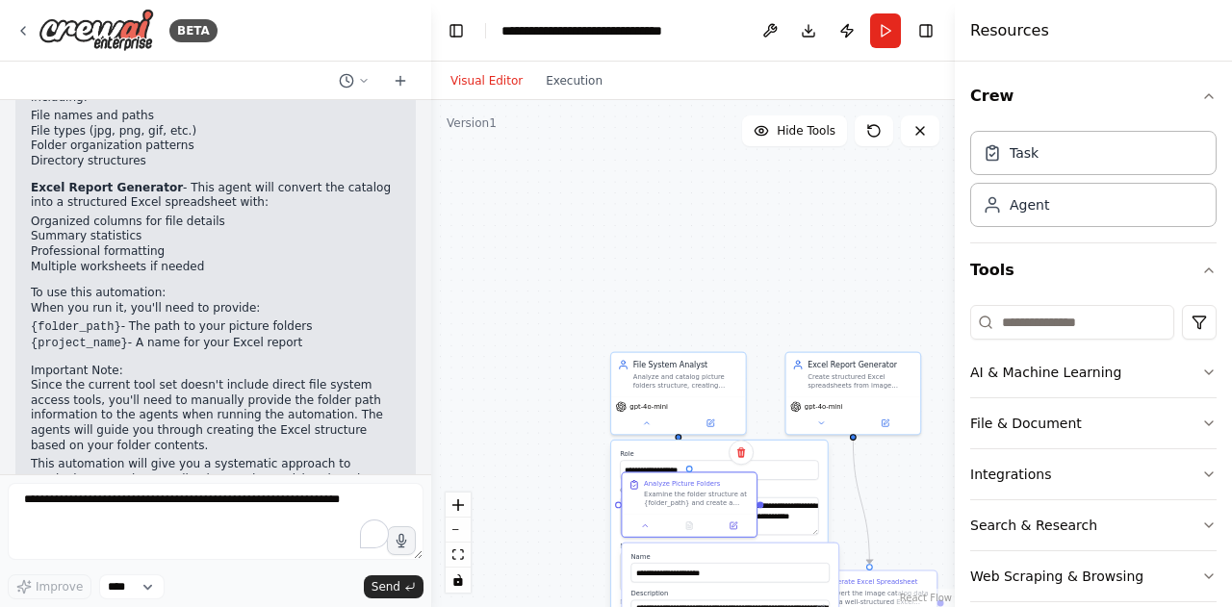
click at [484, 87] on button "Visual Editor" at bounding box center [486, 80] width 95 height 23
click at [806, 33] on button "Download" at bounding box center [808, 30] width 31 height 35
click at [671, 394] on div "File System Analyst Analyze and catalog picture folders structure, creating com…" at bounding box center [678, 371] width 135 height 43
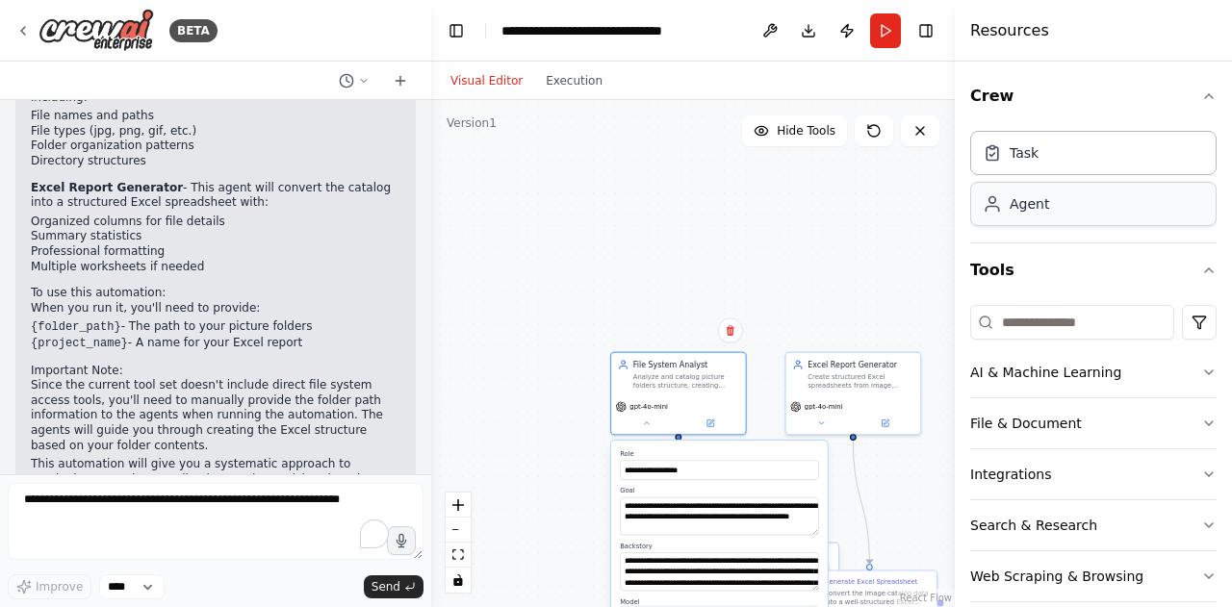
click at [1090, 205] on div "Agent" at bounding box center [1093, 204] width 246 height 44
click at [1035, 212] on div "Agent" at bounding box center [1029, 203] width 39 height 19
click at [1096, 324] on input at bounding box center [1072, 322] width 204 height 35
click at [1046, 426] on button "File & Document" at bounding box center [1093, 424] width 246 height 50
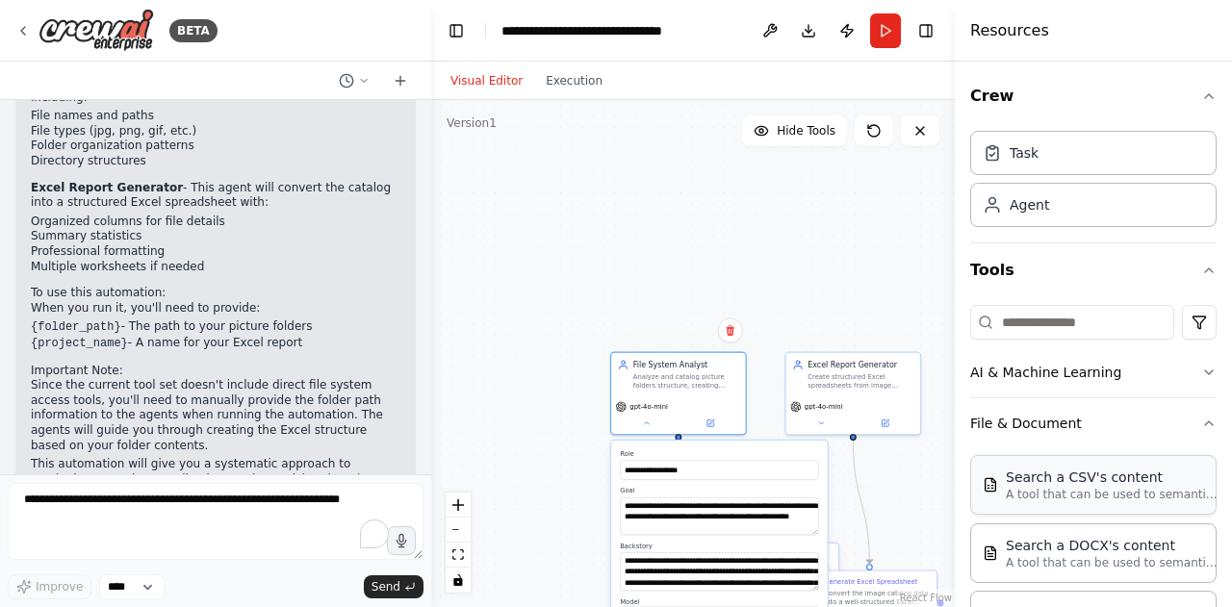
click at [1065, 490] on p "A tool that can be used to semantic search a query from a CSV's content." at bounding box center [1112, 494] width 212 height 15
click at [1019, 491] on p "A tool that can be used to semantic search a query from a CSV's content." at bounding box center [1112, 494] width 212 height 15
click at [1052, 502] on div "Search a CSV's content A tool that can be used to semantic search a query from …" at bounding box center [1093, 485] width 246 height 60
click at [1071, 487] on p "A tool that can be used to semantic search a query from a CSV's content." at bounding box center [1112, 494] width 212 height 15
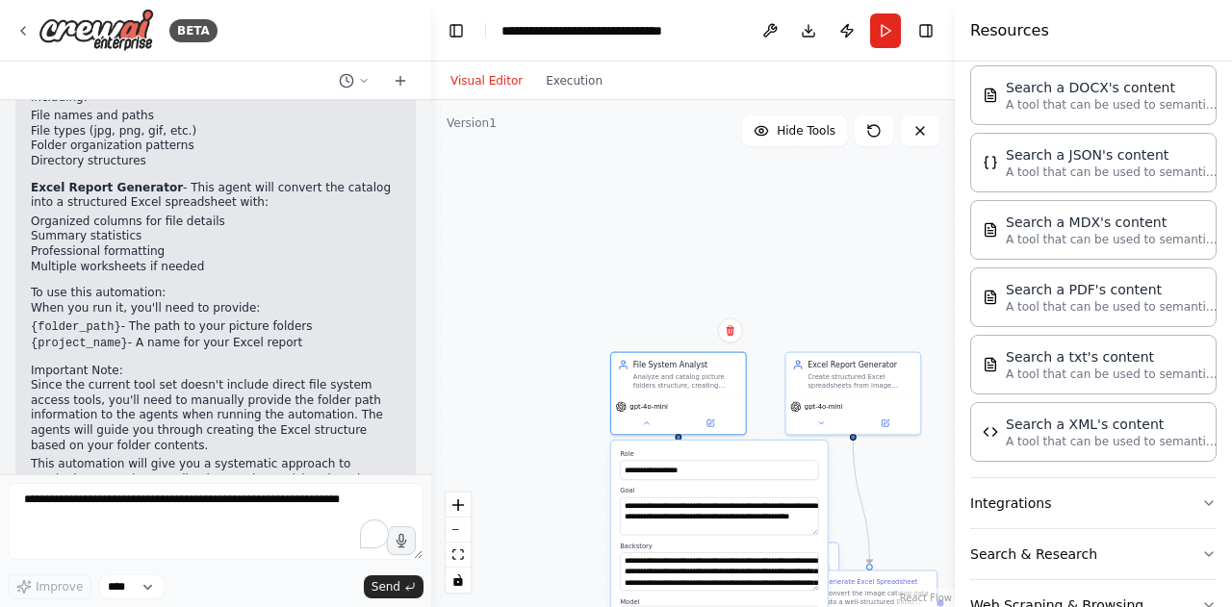
scroll to position [504, 0]
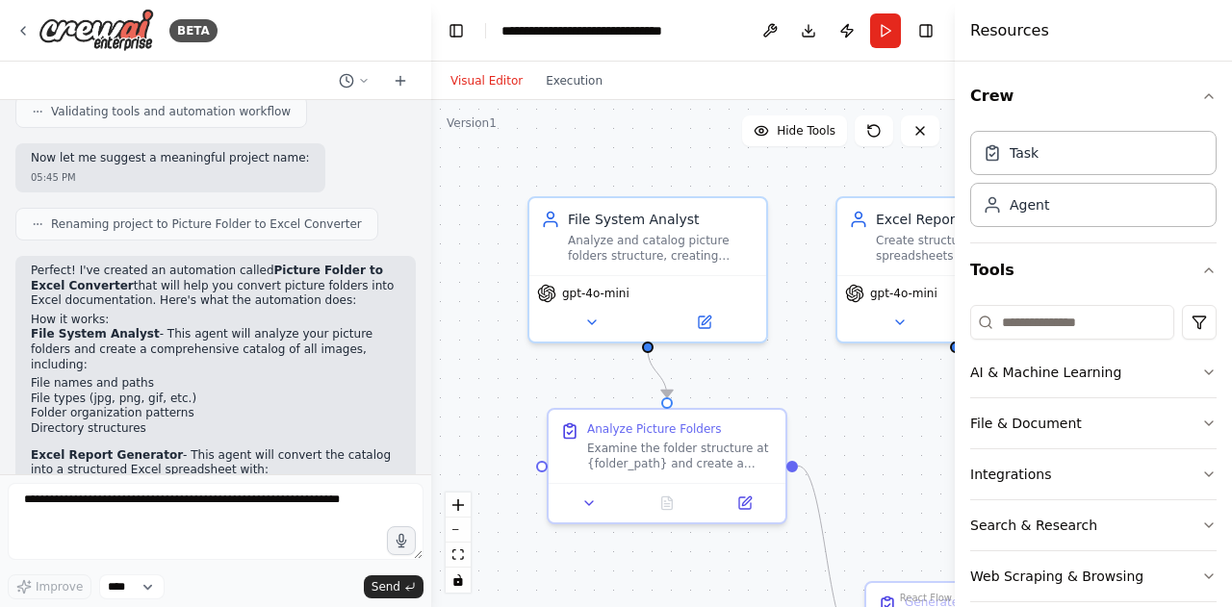
scroll to position [1246, 0]
click at [705, 317] on icon at bounding box center [706, 316] width 9 height 9
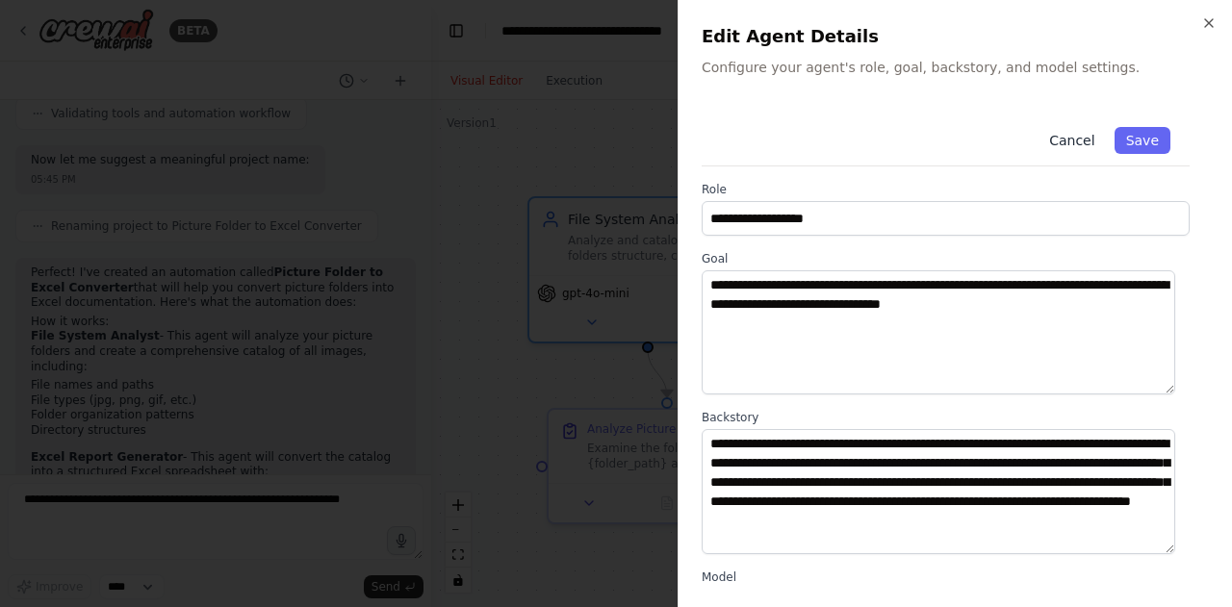
click at [1066, 136] on button "Cancel" at bounding box center [1072, 140] width 68 height 27
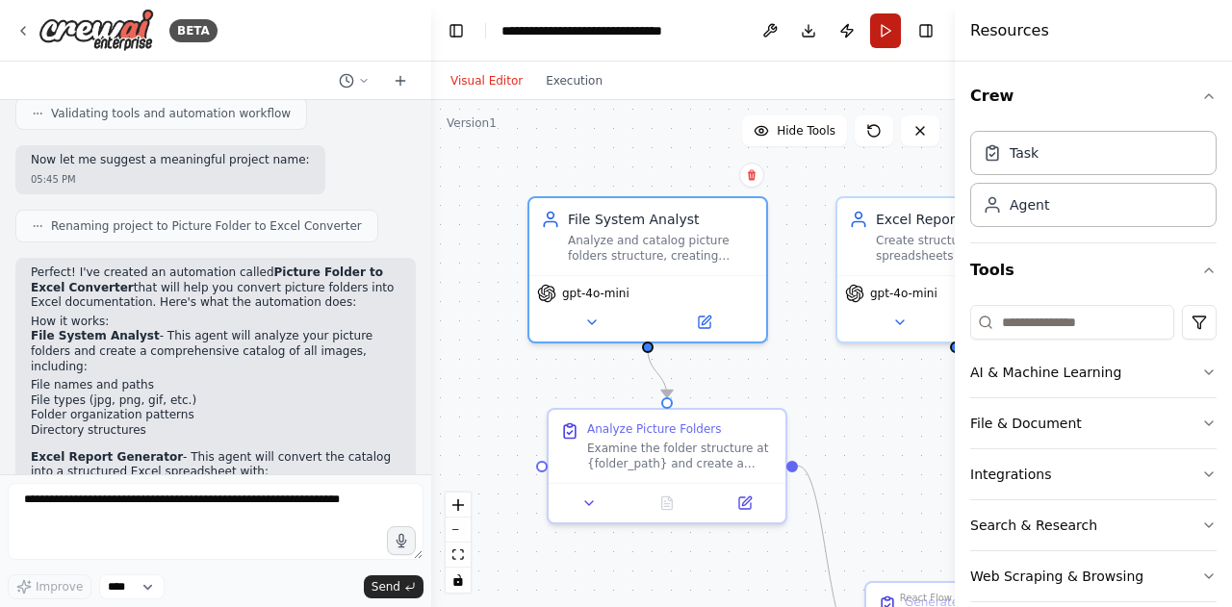
click at [886, 24] on button "Run" at bounding box center [885, 30] width 31 height 35
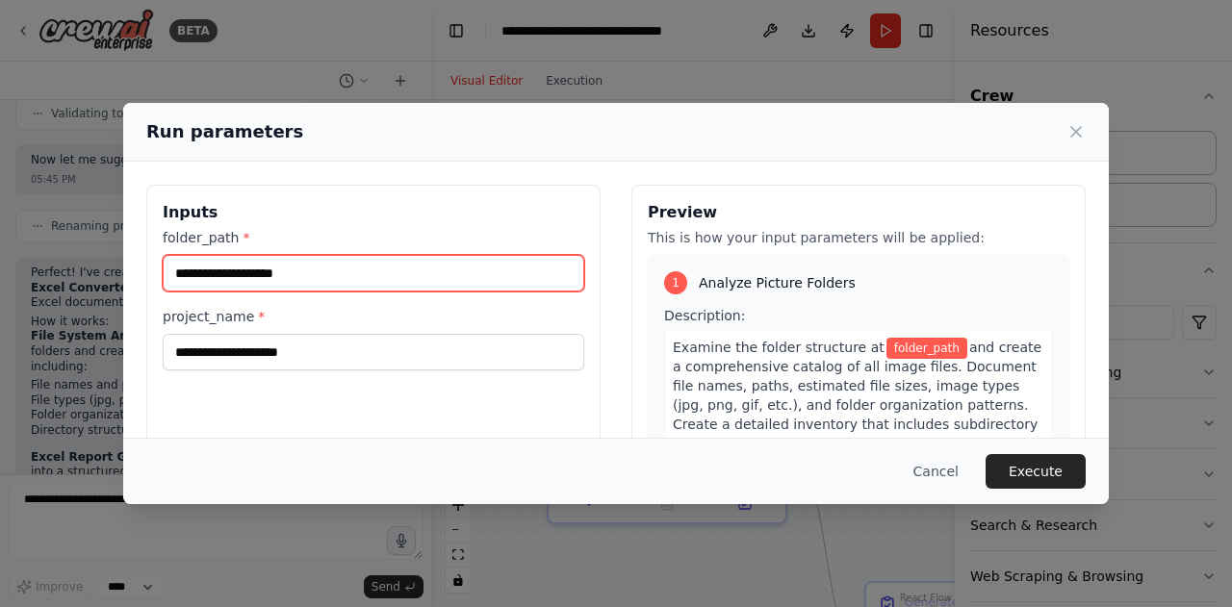
click at [302, 273] on input "folder_path *" at bounding box center [374, 273] width 422 height 37
click at [253, 273] on input "folder_path *" at bounding box center [374, 273] width 422 height 37
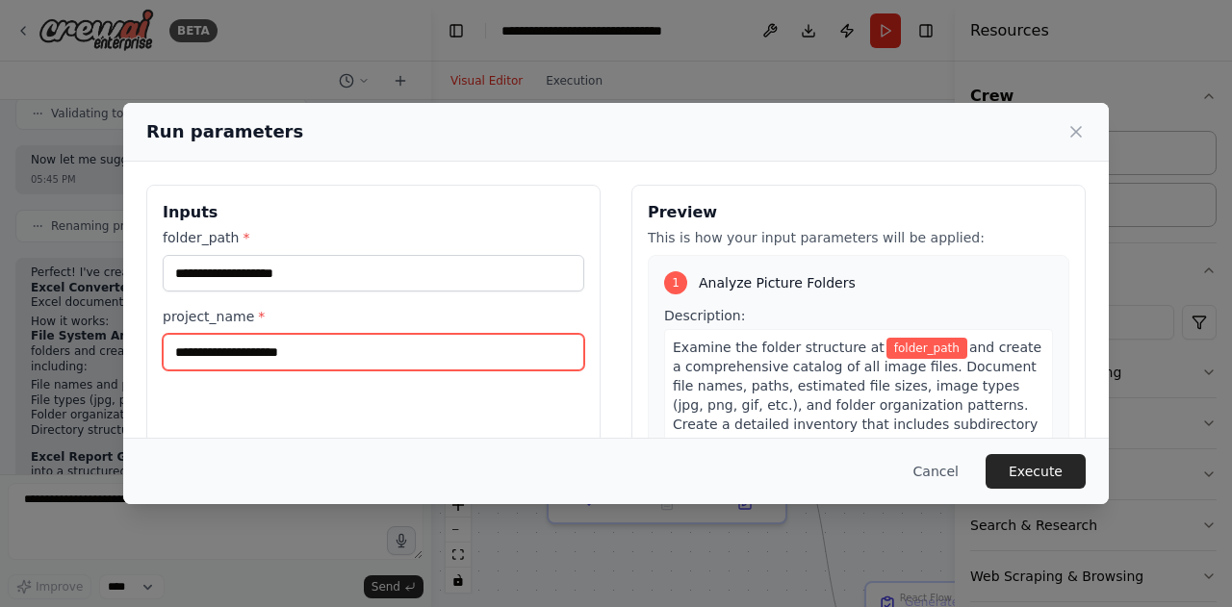
click at [308, 348] on input "project_name *" at bounding box center [374, 352] width 422 height 37
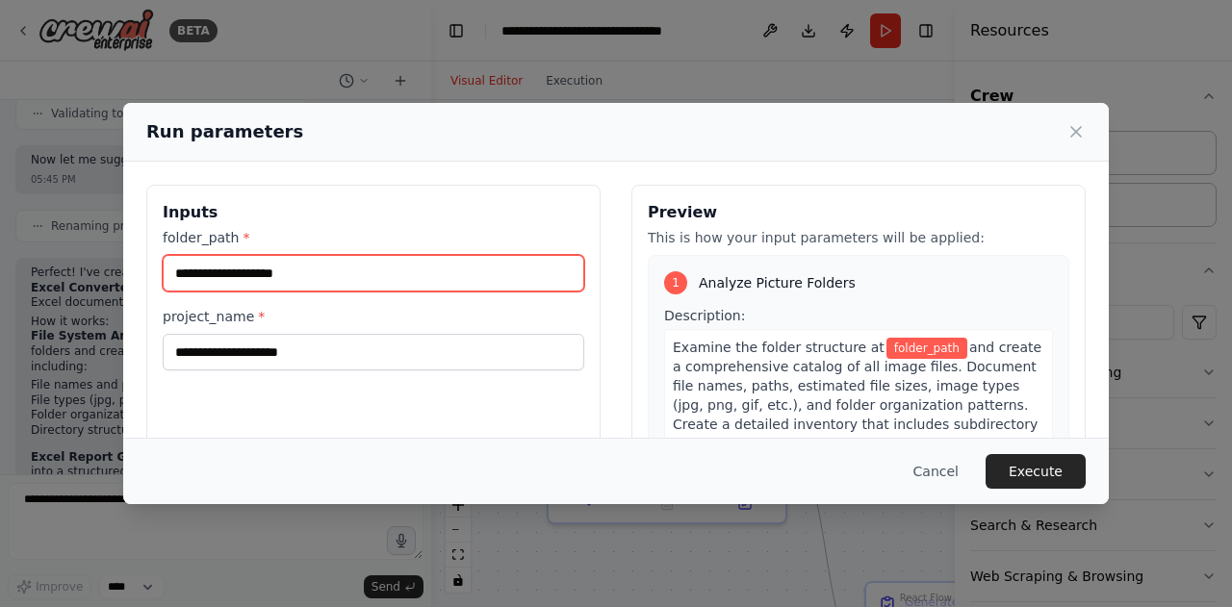
click at [311, 268] on input "folder_path *" at bounding box center [374, 273] width 422 height 37
paste input "**********"
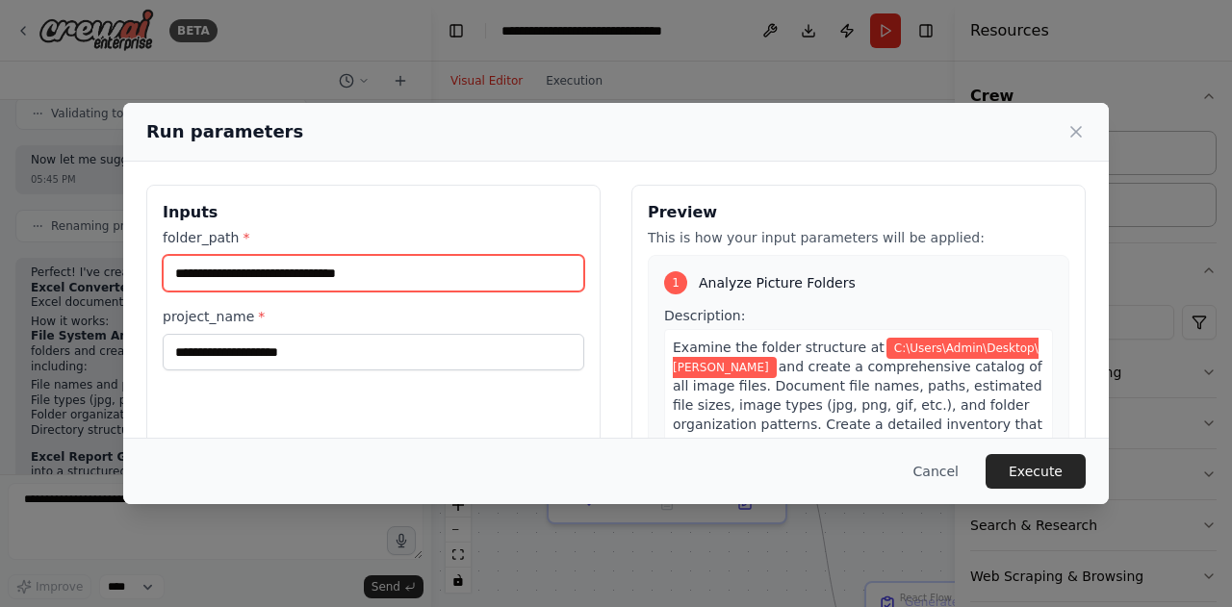
type input "**********"
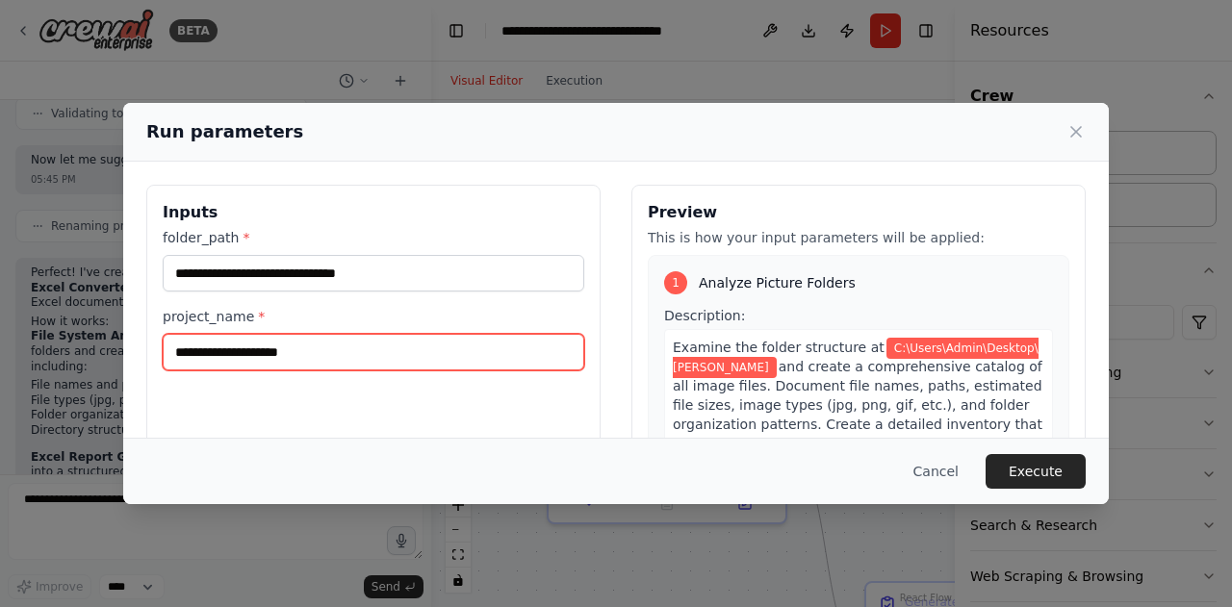
click at [277, 353] on input "project_name *" at bounding box center [374, 352] width 422 height 37
paste input "**********"
type input "**********"
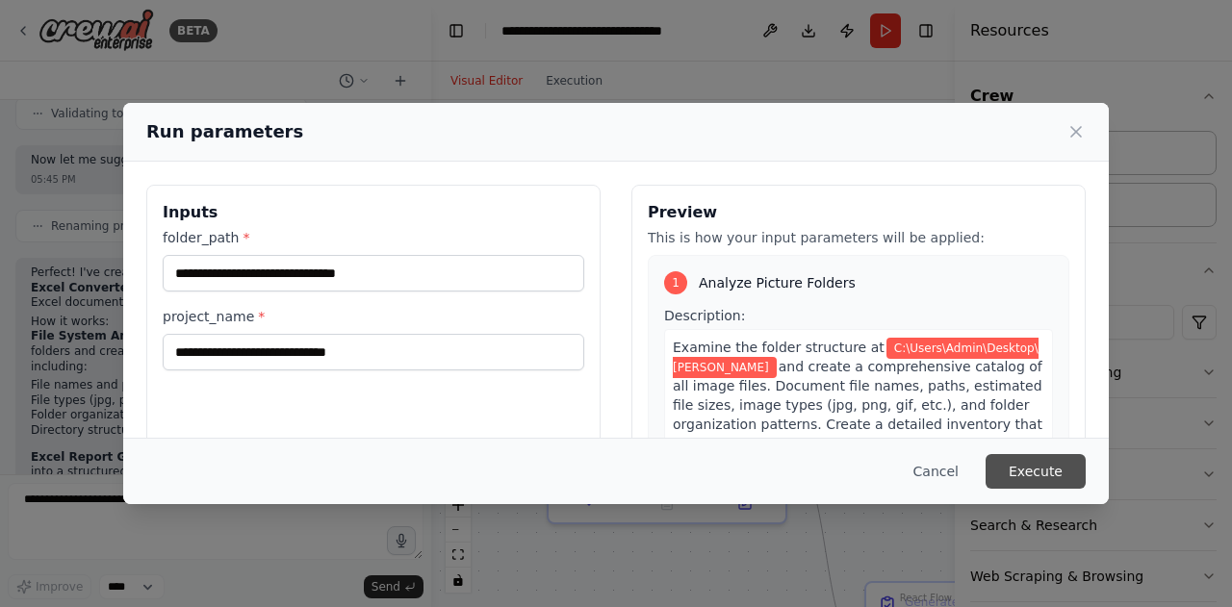
click at [1040, 470] on button "Execute" at bounding box center [1036, 471] width 100 height 35
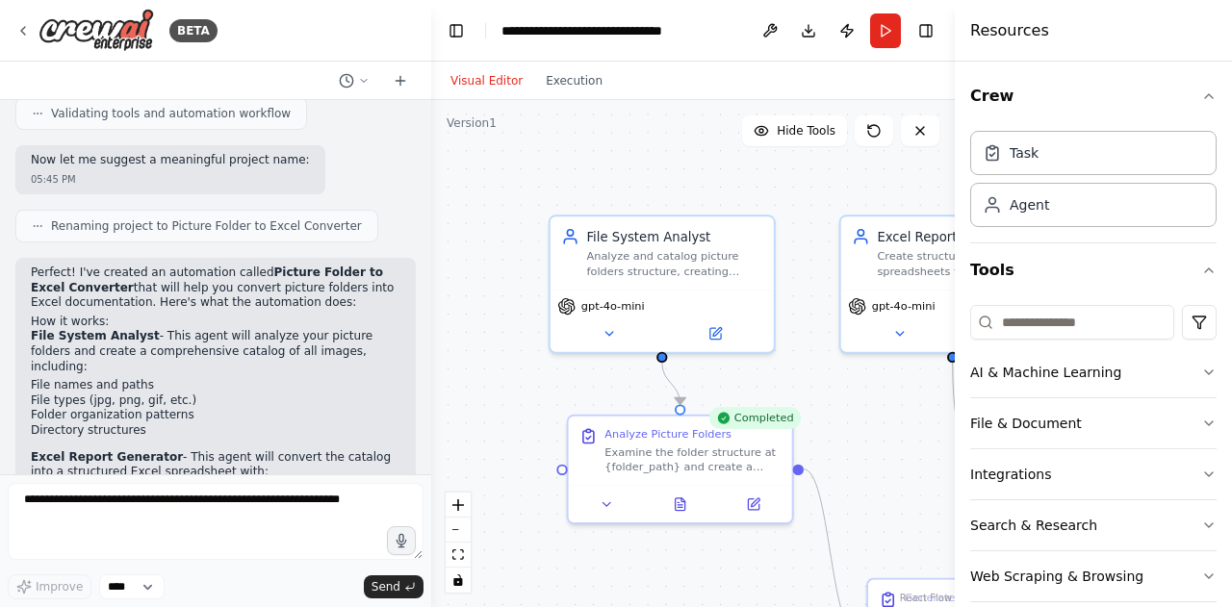
scroll to position [22, 0]
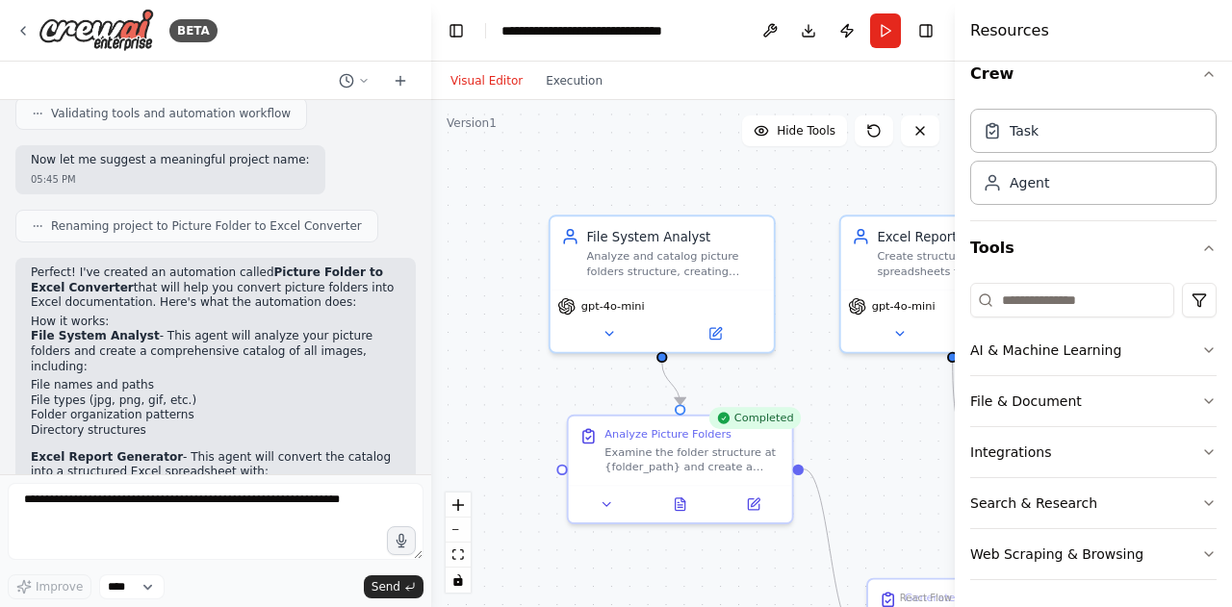
click at [930, 593] on link "React Flow" at bounding box center [926, 598] width 52 height 11
click at [391, 595] on span "Send" at bounding box center [386, 587] width 29 height 15
click at [387, 594] on span "Send" at bounding box center [386, 587] width 29 height 15
click at [883, 26] on button "Run" at bounding box center [885, 30] width 31 height 35
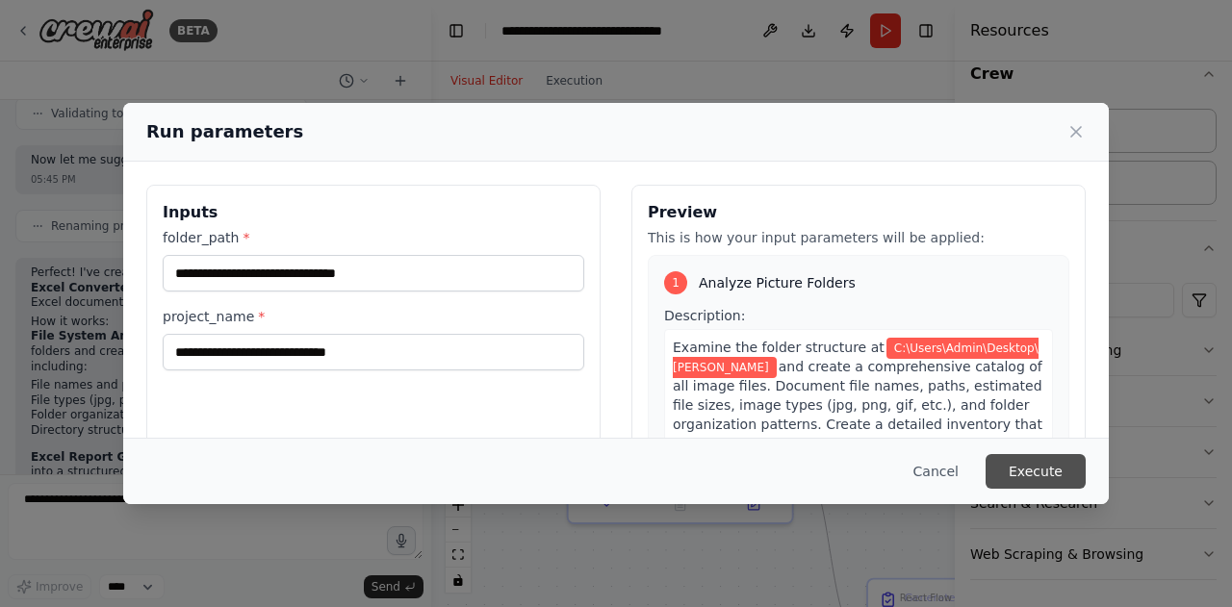
click at [1042, 471] on button "Execute" at bounding box center [1036, 471] width 100 height 35
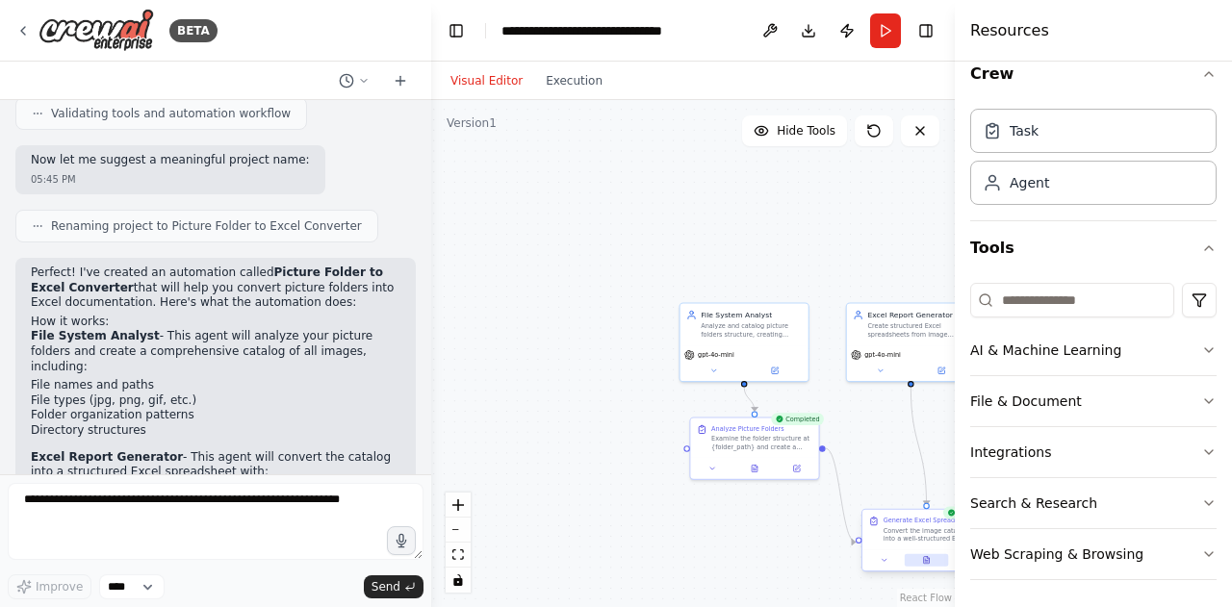
click at [928, 559] on icon at bounding box center [927, 560] width 6 height 7
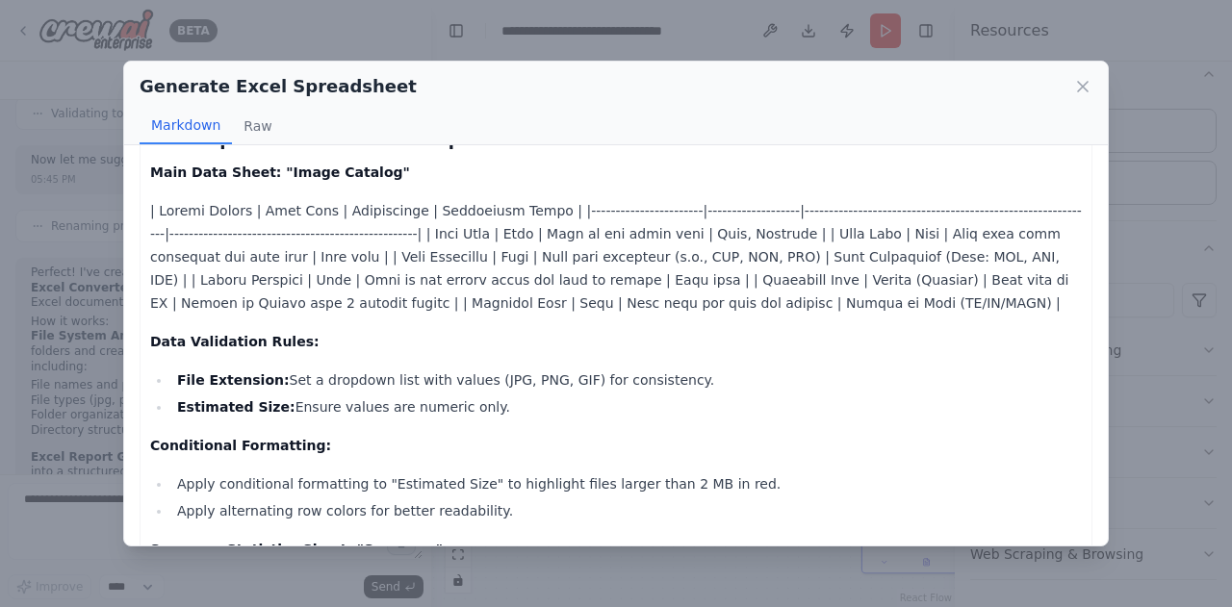
scroll to position [0, 0]
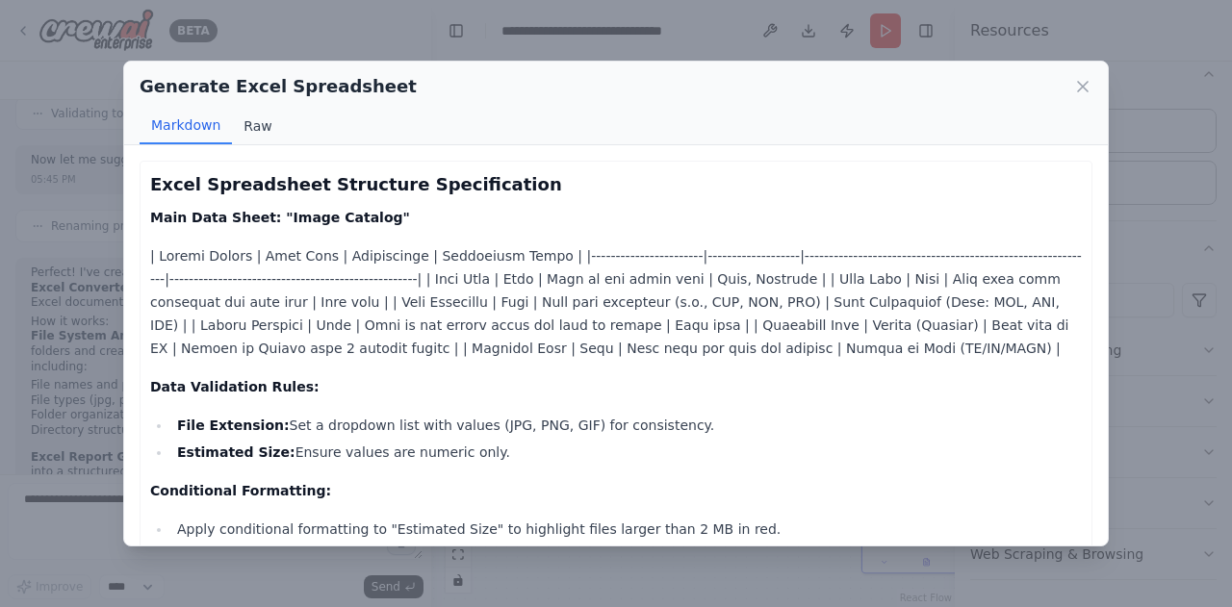
click at [254, 128] on button "Raw" at bounding box center [257, 126] width 51 height 37
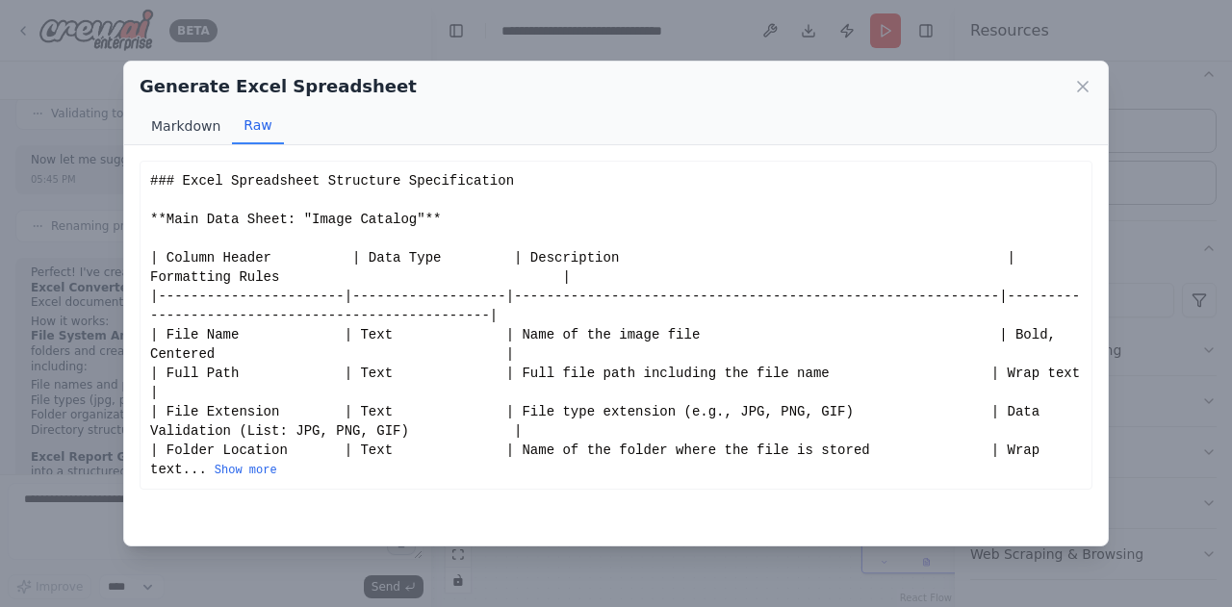
click at [196, 116] on button "Markdown" at bounding box center [186, 126] width 92 height 37
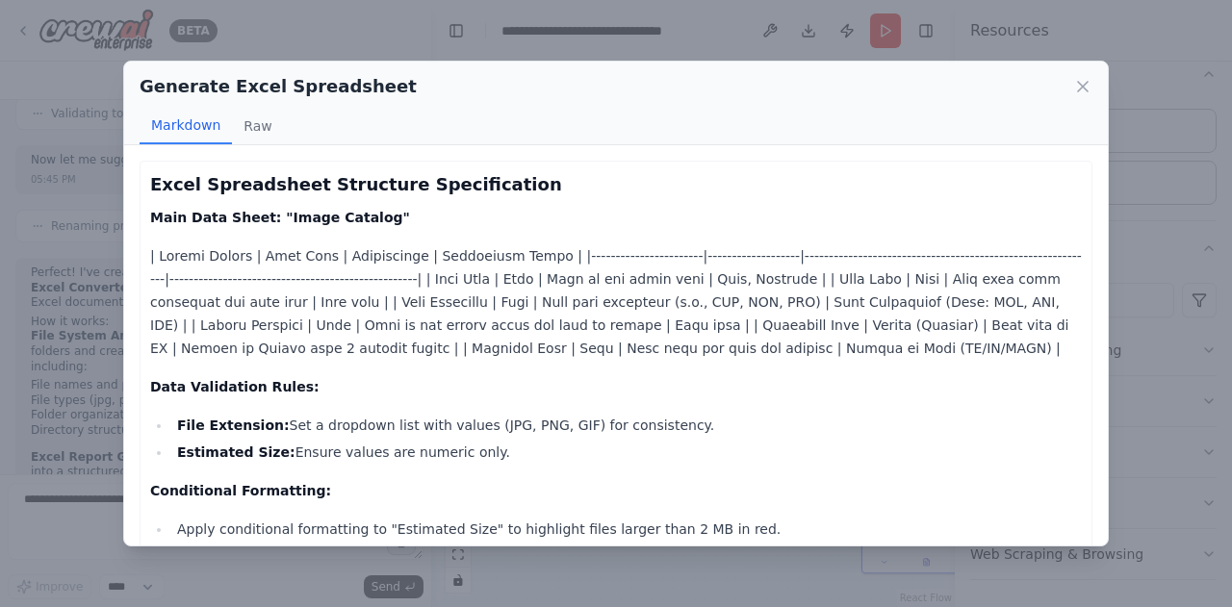
click at [1072, 84] on div "Generate Excel Spreadsheet" at bounding box center [616, 86] width 953 height 27
drag, startPoint x: 1072, startPoint y: 84, endPoint x: 1083, endPoint y: 84, distance: 10.6
click at [1083, 84] on div "Generate Excel Spreadsheet" at bounding box center [616, 86] width 953 height 27
click at [1083, 84] on icon at bounding box center [1082, 86] width 19 height 19
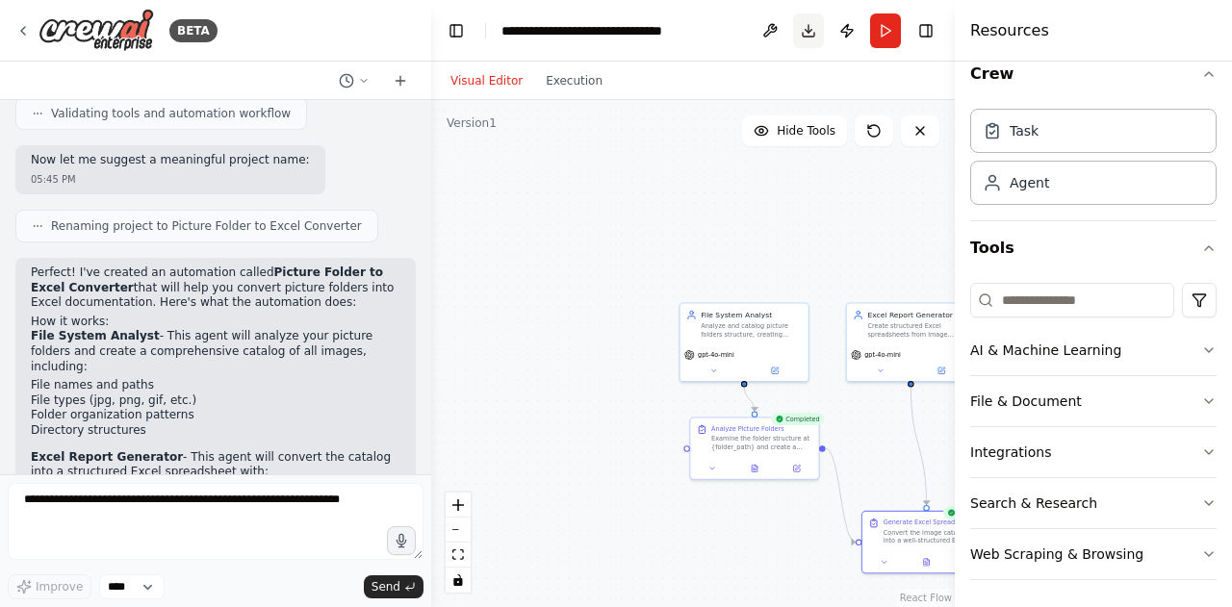
click at [806, 29] on button "Download" at bounding box center [808, 30] width 31 height 35
click at [913, 527] on div "Convert the image catalog data into a well-structured Excel spreadsheet. Create…" at bounding box center [939, 535] width 101 height 16
click at [907, 529] on div "Convert the image catalog data into a well-structured Excel spreadsheet. Create…" at bounding box center [939, 535] width 101 height 16
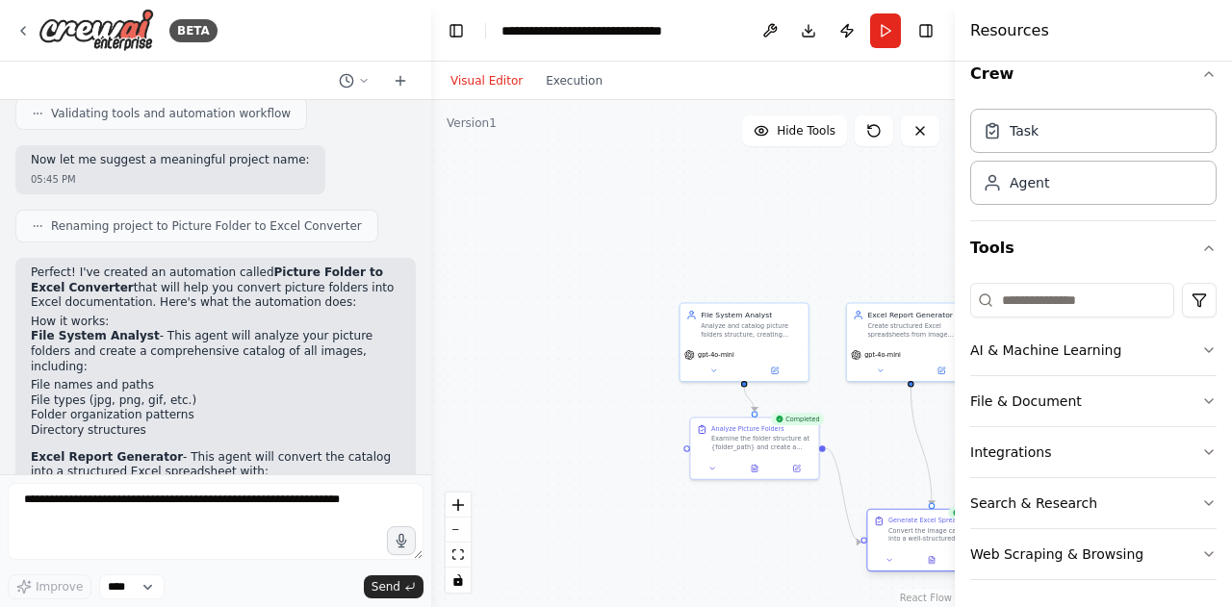
click at [907, 529] on div "Convert the image catalog data into a well-structured Excel spreadsheet. Create…" at bounding box center [939, 535] width 101 height 16
click at [890, 562] on icon at bounding box center [890, 560] width 9 height 9
click at [922, 588] on label "Name" at bounding box center [971, 591] width 190 height 9
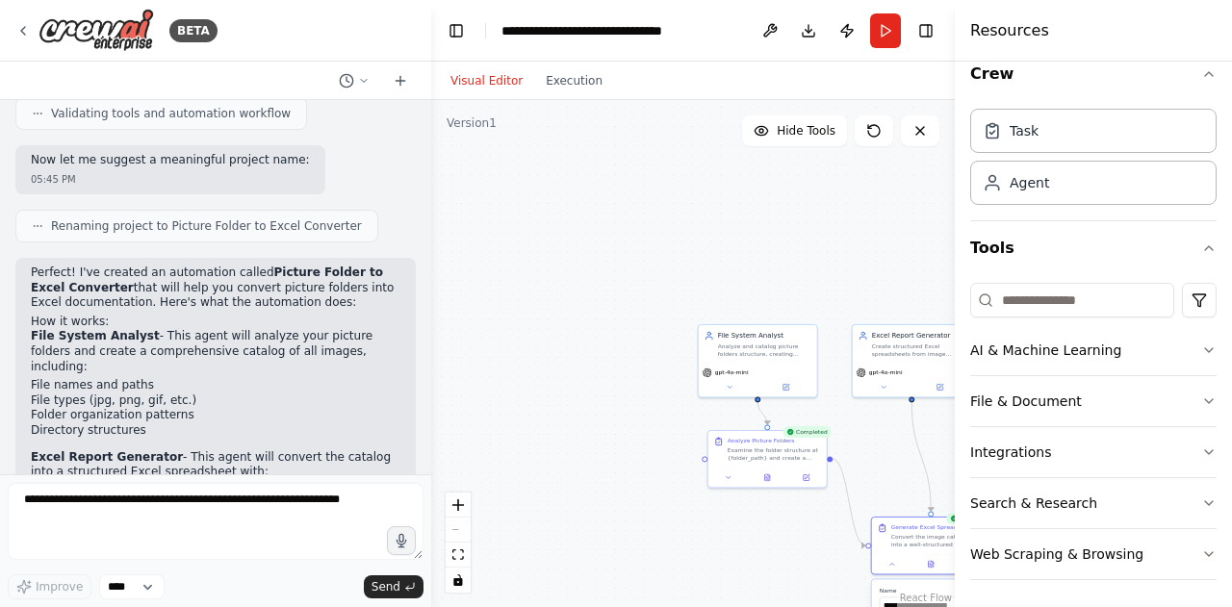
click at [907, 601] on link "React Flow" at bounding box center [926, 598] width 52 height 11
click at [716, 28] on icon "breadcrumb" at bounding box center [717, 30] width 15 height 15
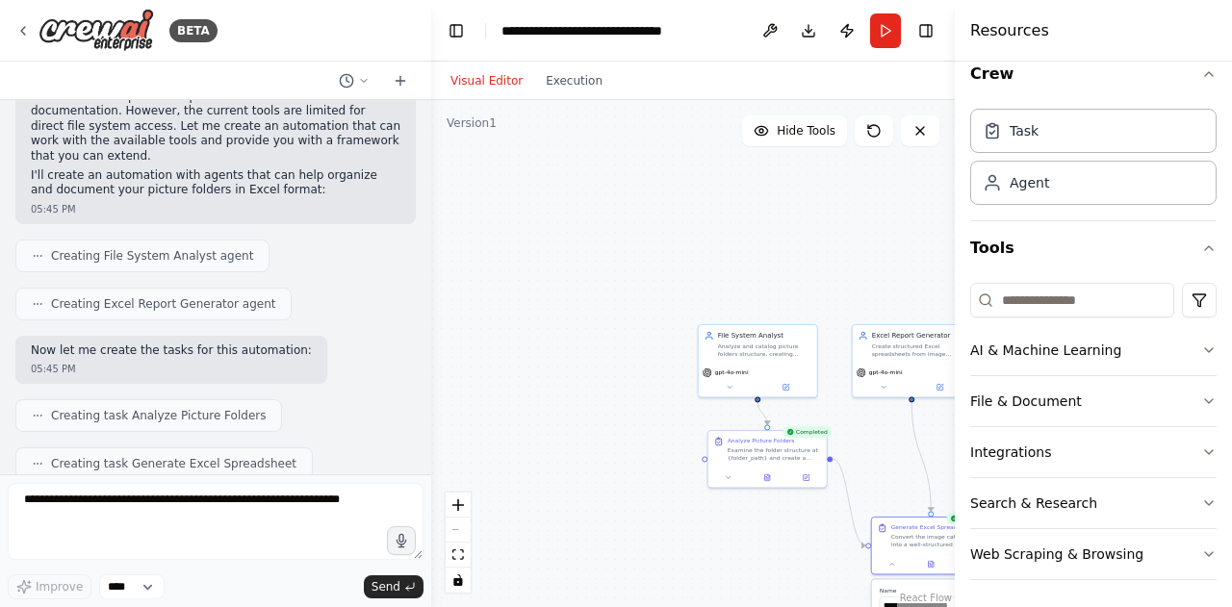
scroll to position [770, 0]
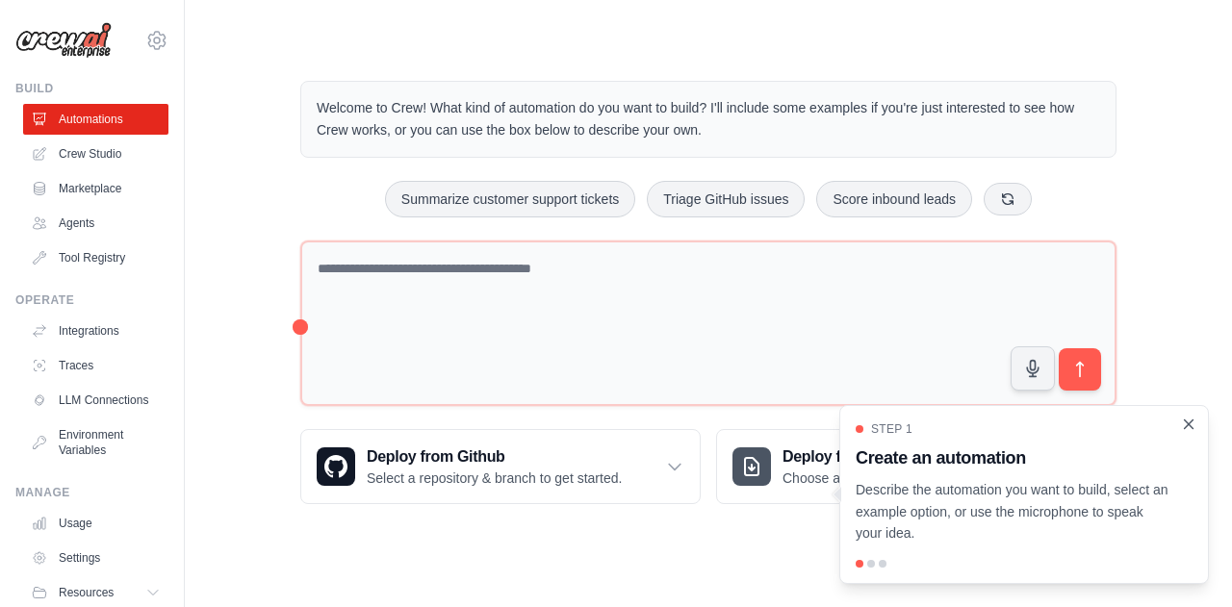
click at [1192, 424] on icon "Close walkthrough" at bounding box center [1188, 424] width 17 height 17
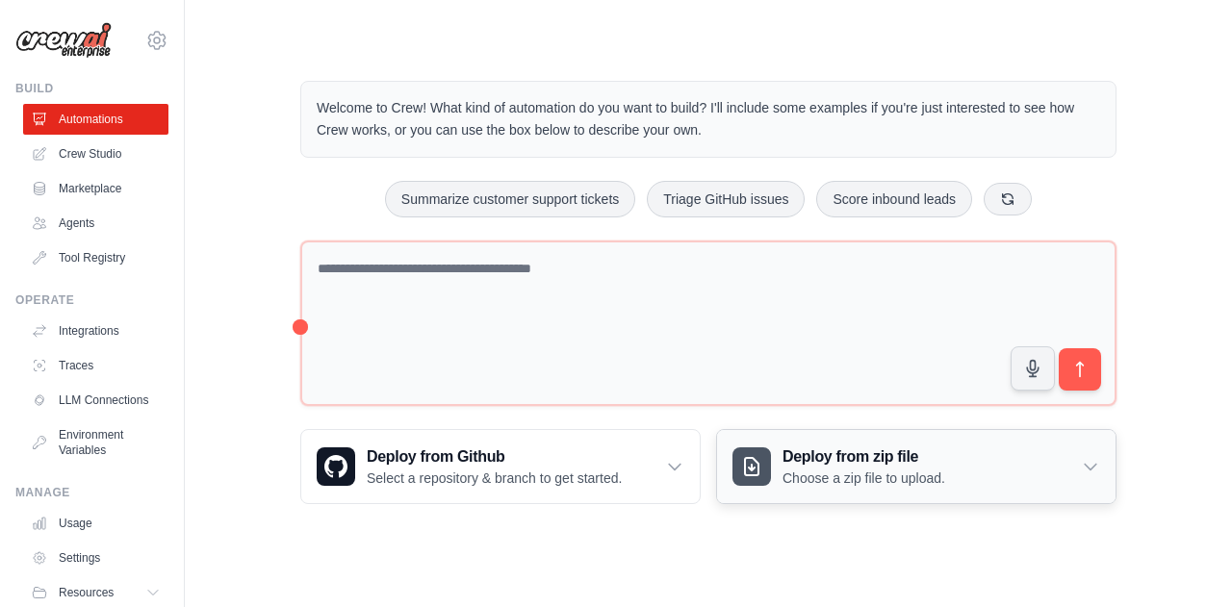
click at [859, 454] on h3 "Deploy from zip file" at bounding box center [864, 457] width 163 height 23
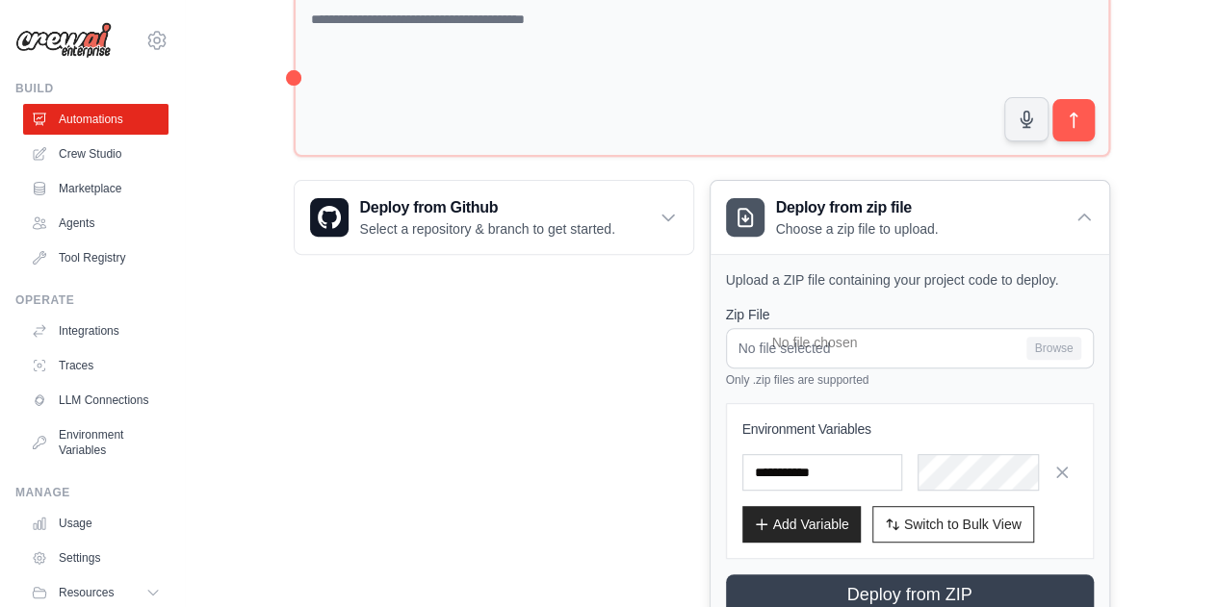
scroll to position [252, 0]
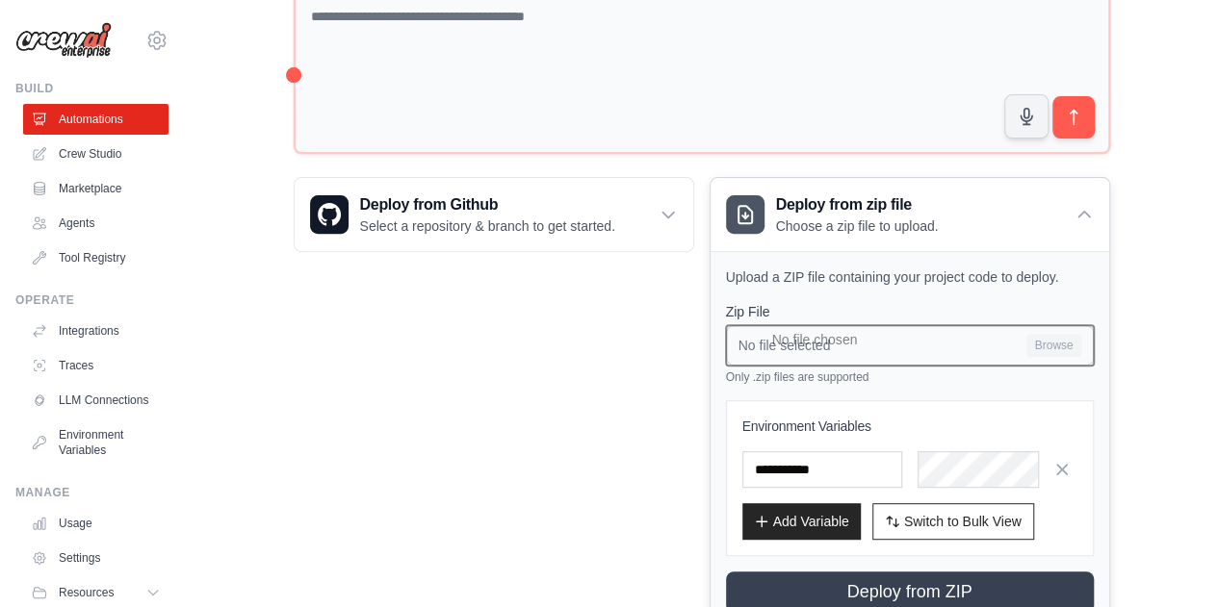
click at [894, 333] on input "No file selected Browse" at bounding box center [910, 345] width 368 height 40
type input "**********"
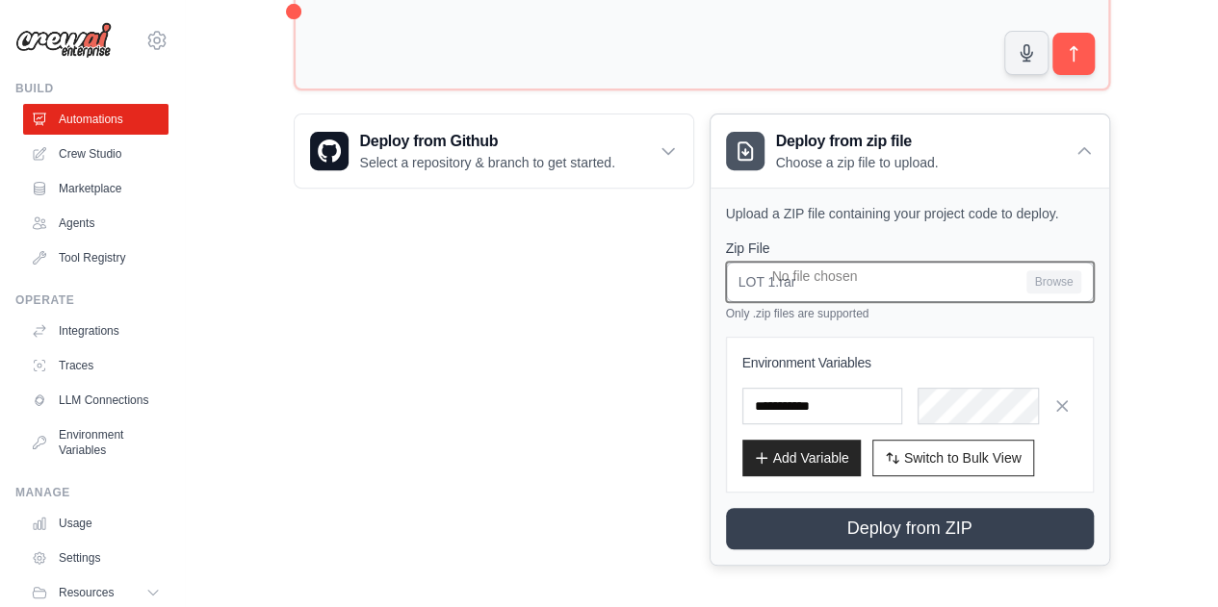
scroll to position [319, 0]
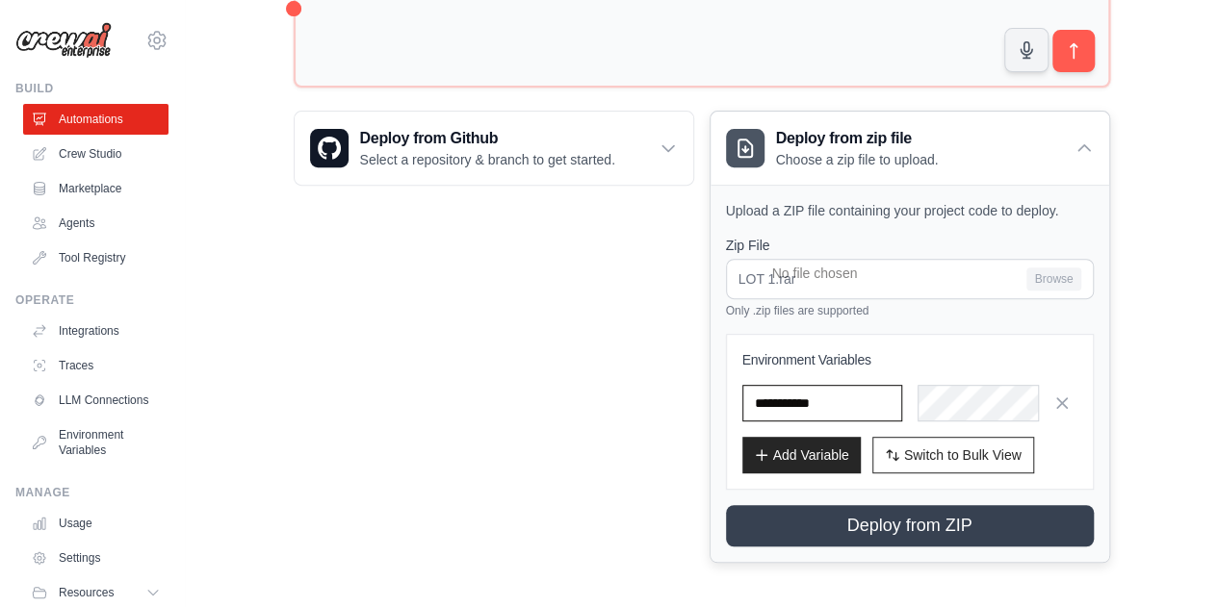
click at [858, 398] on input "text" at bounding box center [822, 403] width 160 height 37
click at [817, 328] on div "Zip File LOT 1.rar Browse Only .zip files are supported Environment Variables A…" at bounding box center [910, 391] width 368 height 311
